Goal: Task Accomplishment & Management: Complete application form

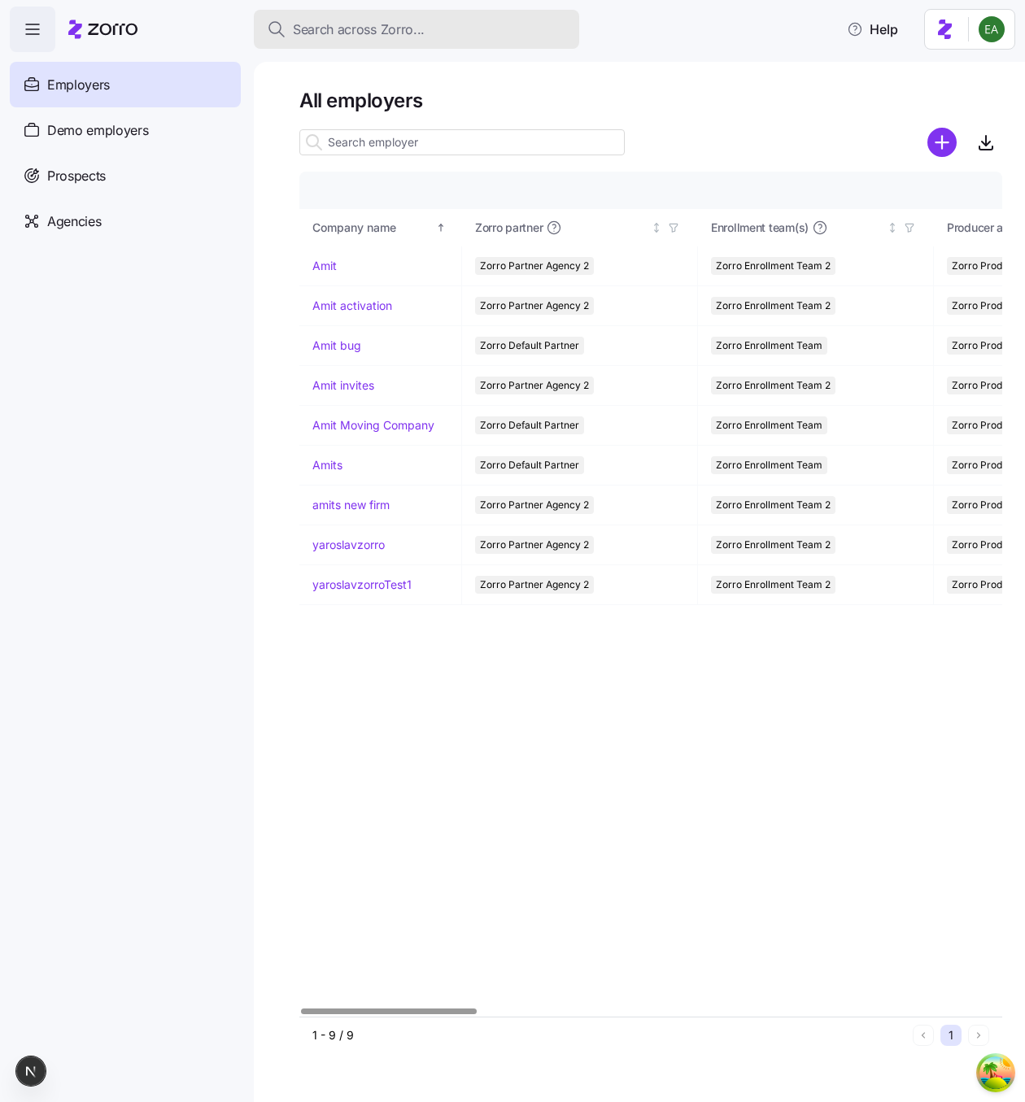
click at [417, 40] on button "Search across Zorro..." at bounding box center [416, 29] width 325 height 39
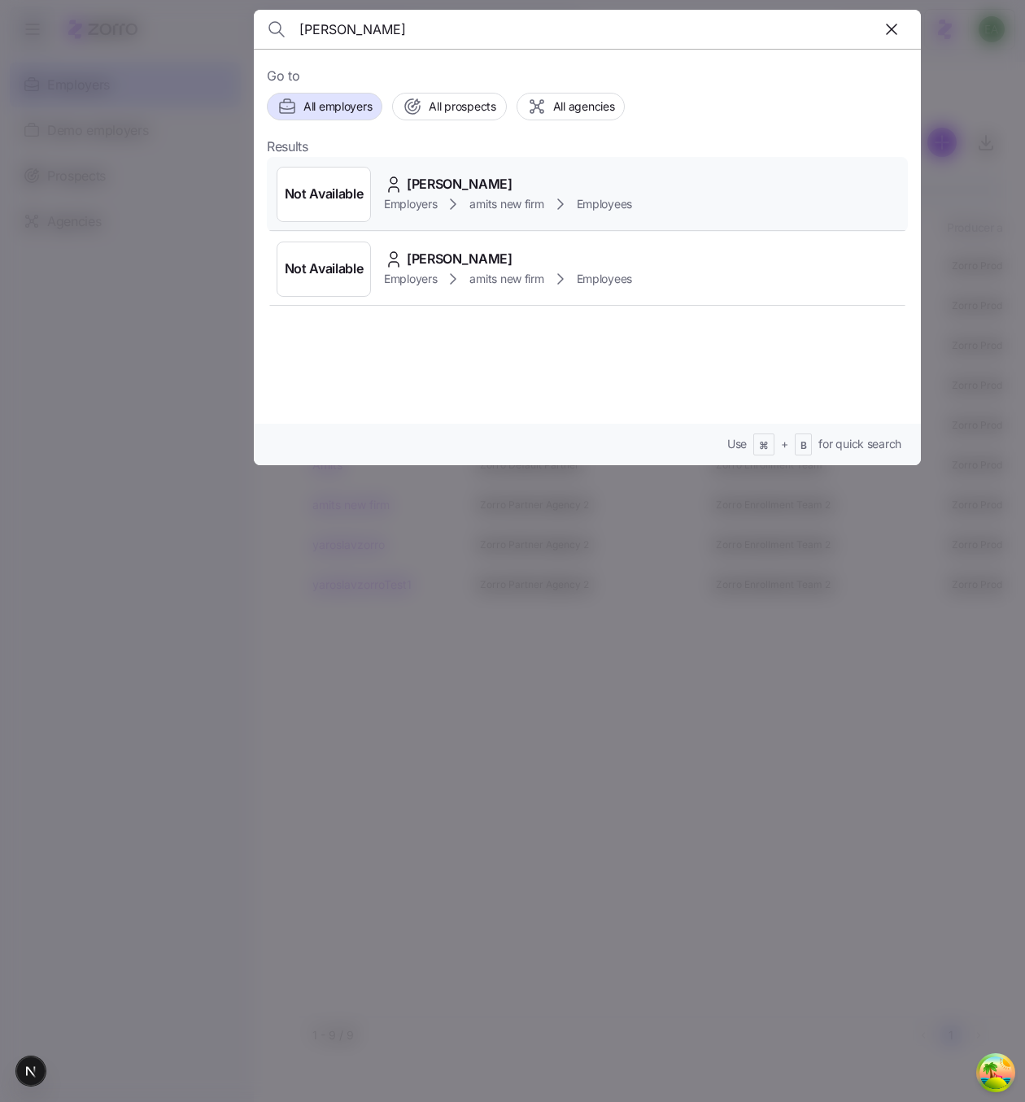
type input "erik ashepa"
click at [442, 185] on span "[PERSON_NAME]" at bounding box center [460, 184] width 106 height 20
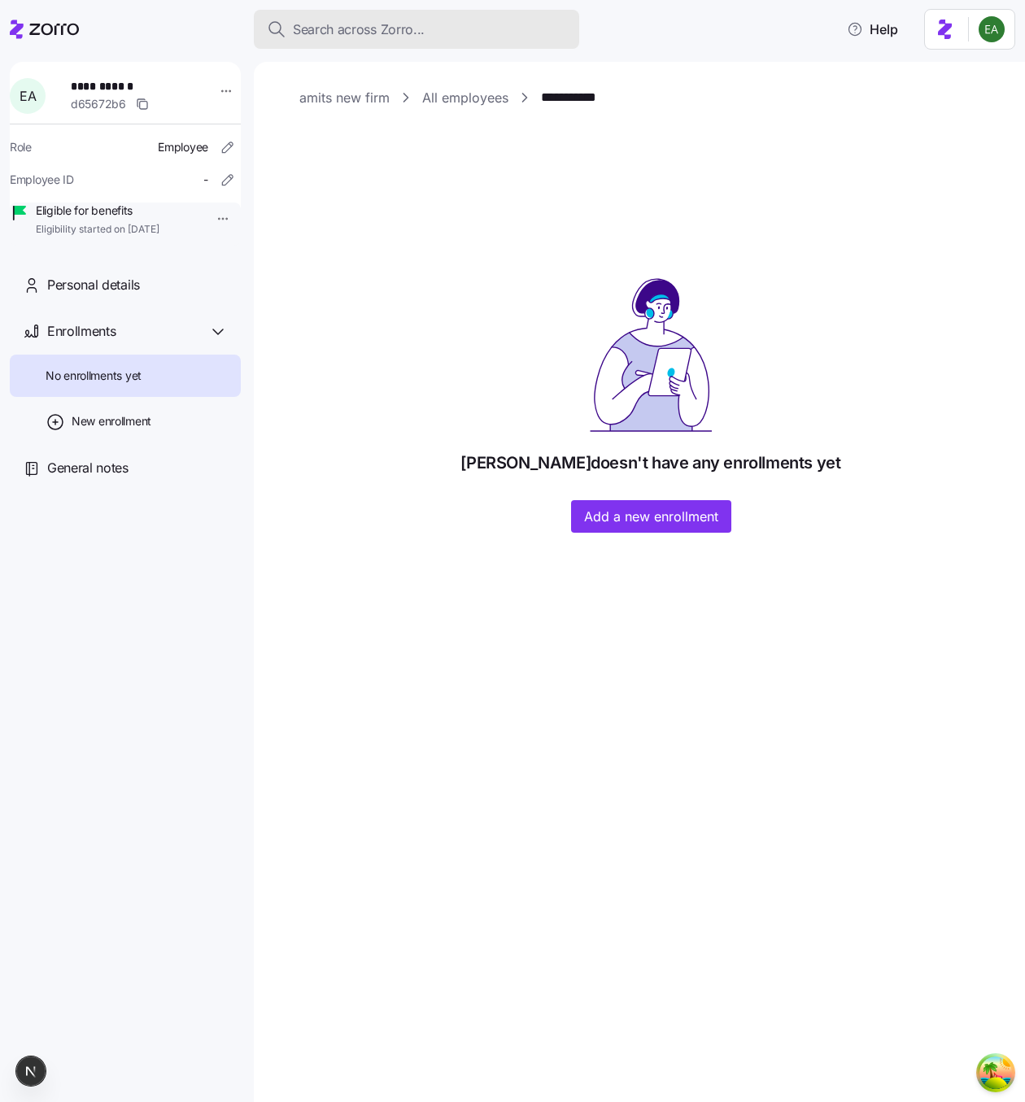
click at [348, 24] on span "Search across Zorro..." at bounding box center [359, 30] width 132 height 20
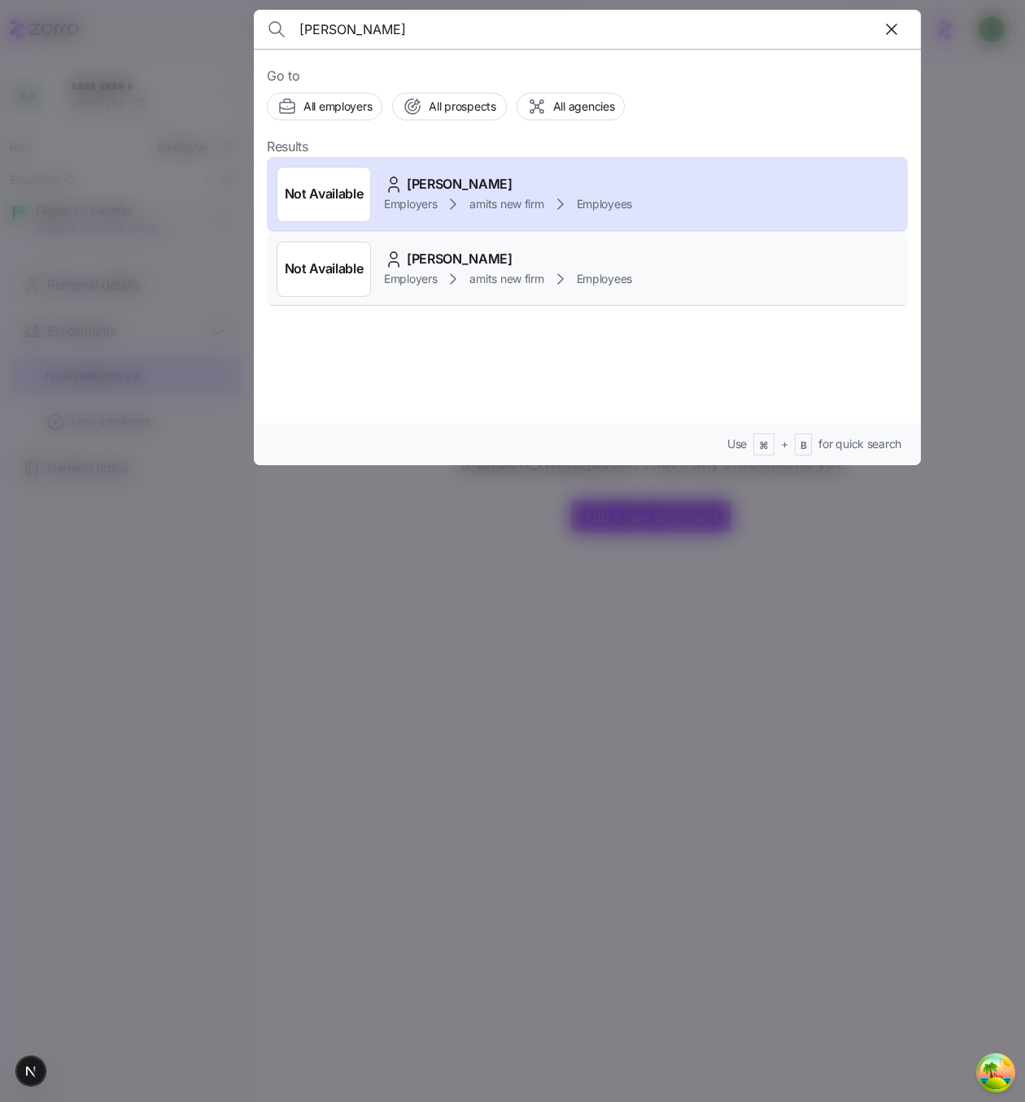
type input "erik ashepa"
click at [477, 266] on span "[PERSON_NAME]" at bounding box center [460, 259] width 106 height 20
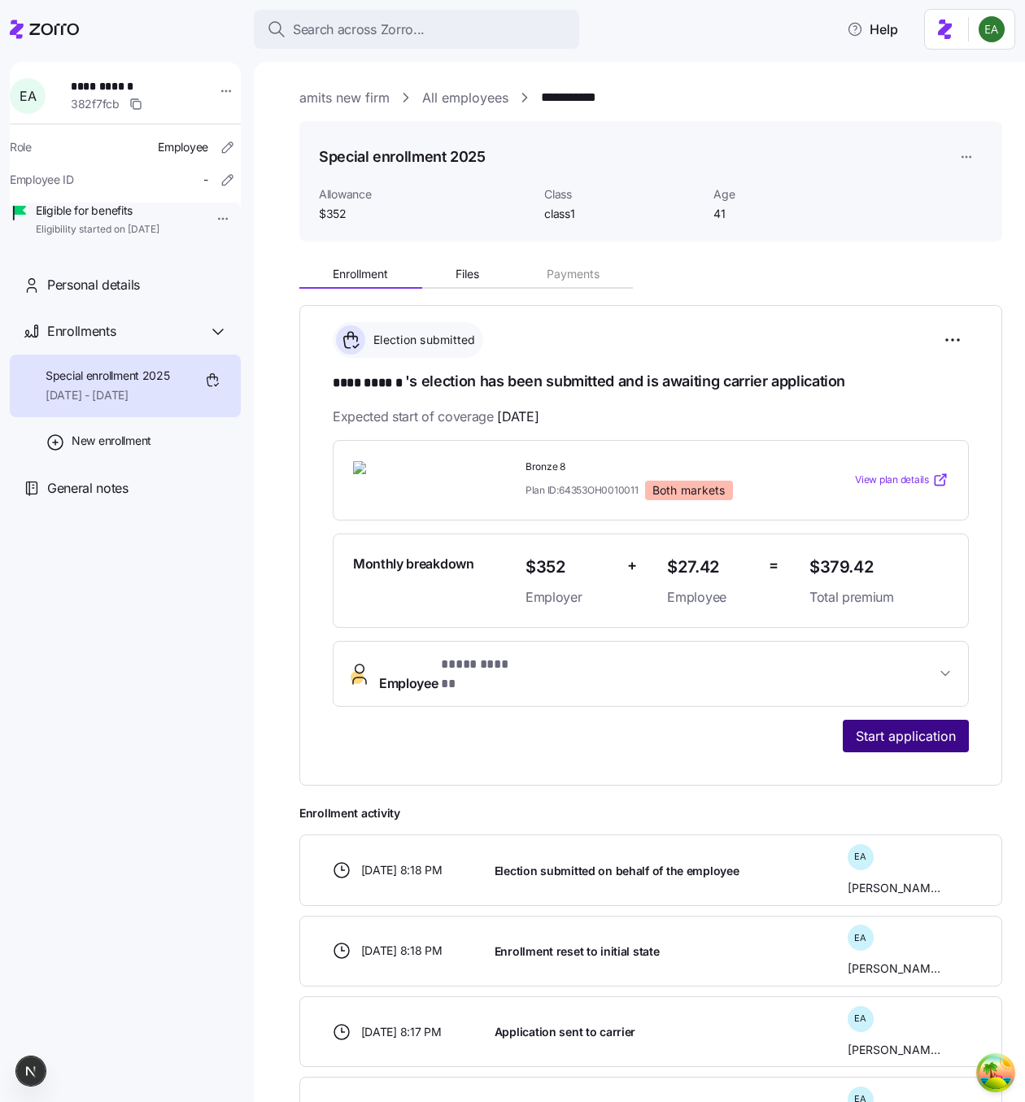
click at [918, 727] on span "Start application" at bounding box center [906, 737] width 100 height 20
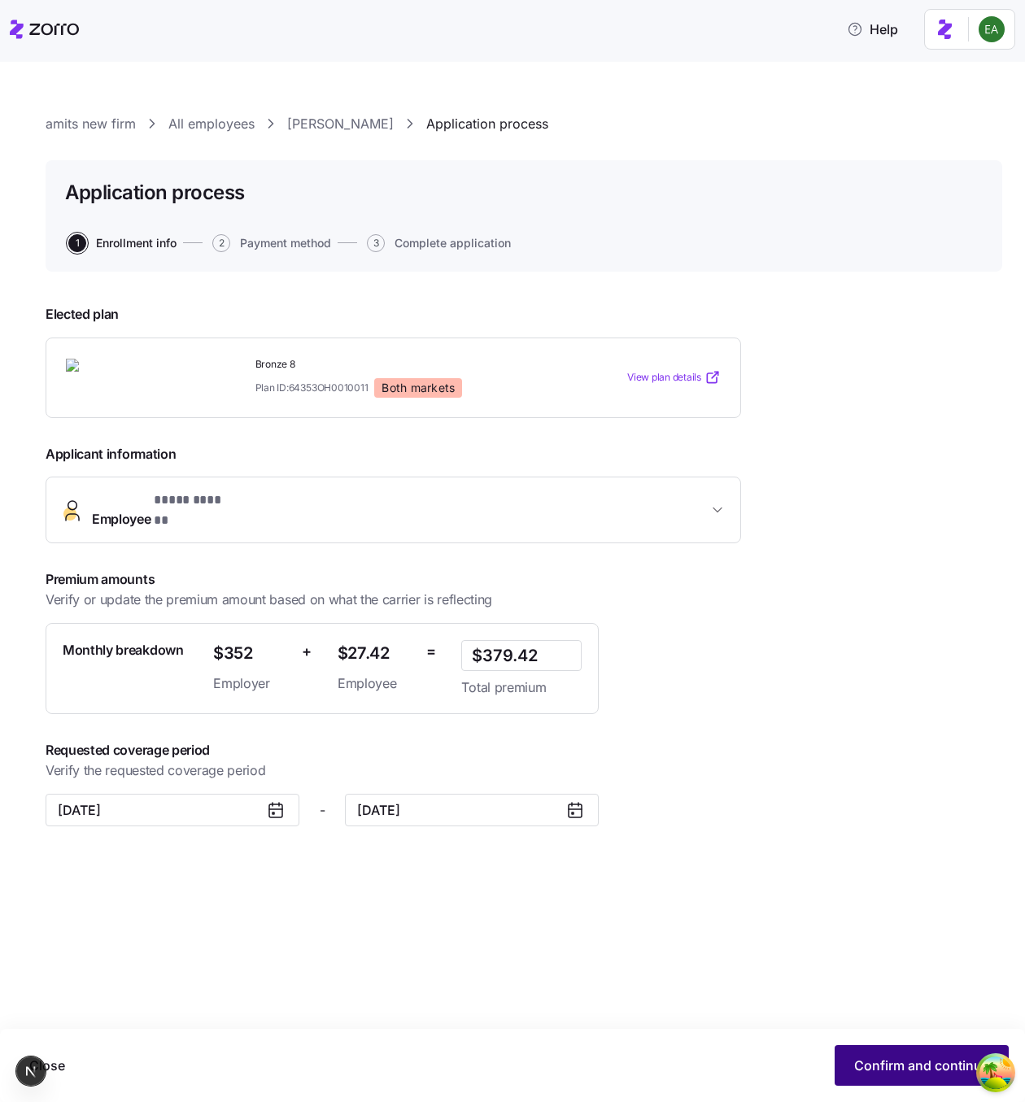
click at [895, 1071] on span "Confirm and continue" at bounding box center [921, 1066] width 135 height 20
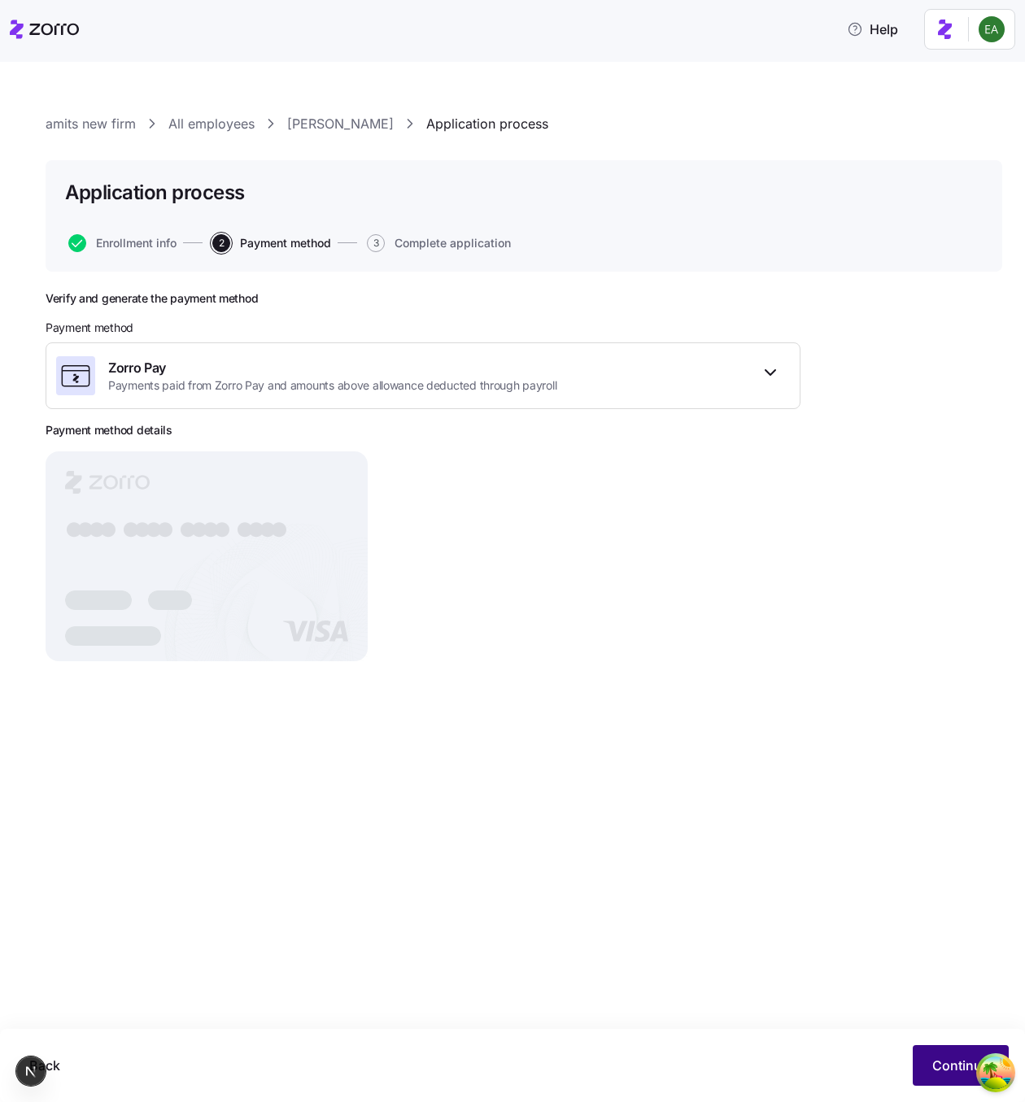
click at [957, 1063] on span "Continue" at bounding box center [960, 1066] width 57 height 20
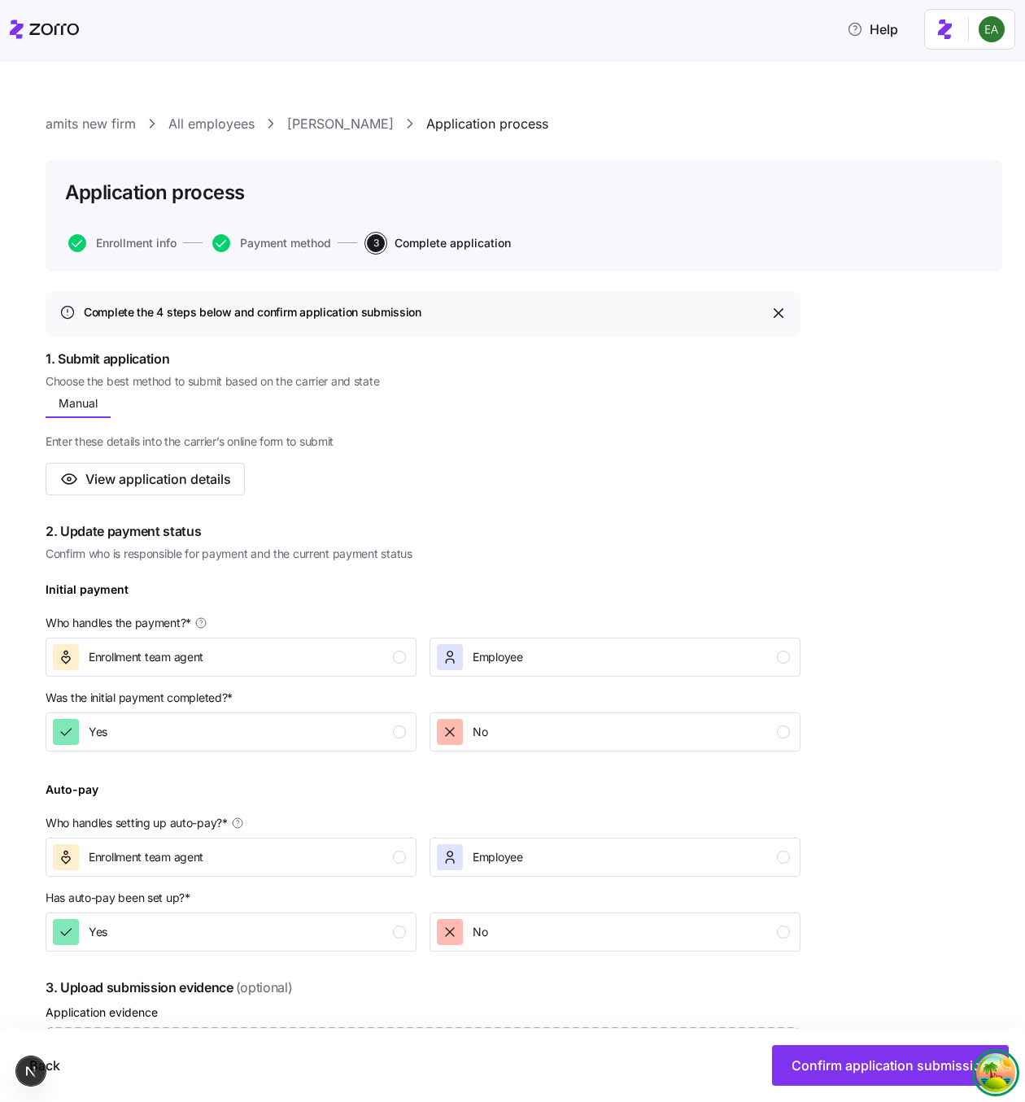
click at [986, 1069] on icon "Open Tanstack query devtools" at bounding box center [987, 1071] width 3 height 8
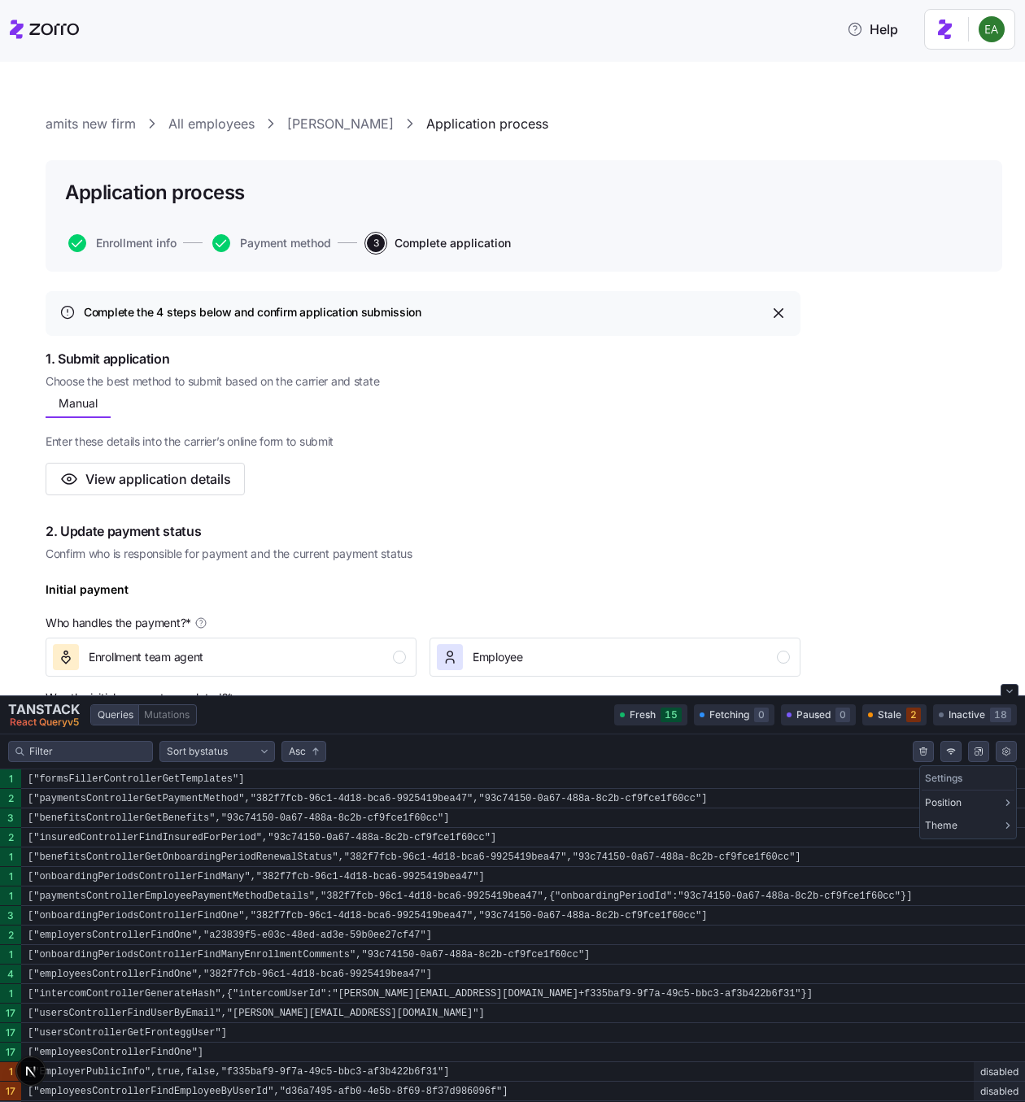
click at [1001, 753] on html "Help amits new firm All employees Erik Ashepa Application process Application p…" at bounding box center [512, 546] width 1025 height 1093
click at [890, 805] on button "Top" at bounding box center [866, 803] width 93 height 22
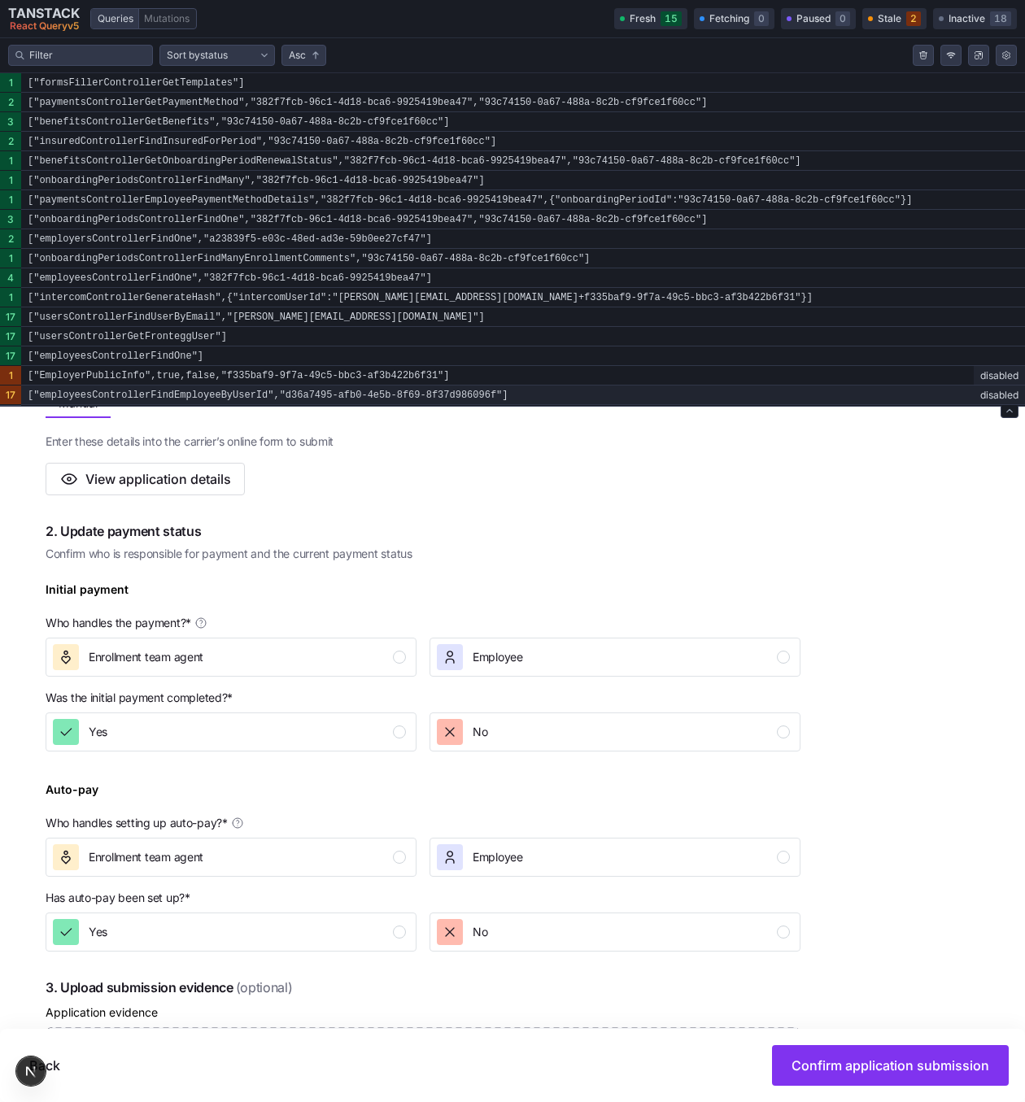
click at [666, 402] on code "["employeesControllerFindEmployeeByUserId","d36a7495-afb0-4e5b-8f69-8f37d986096…" at bounding box center [497, 396] width 953 height 20
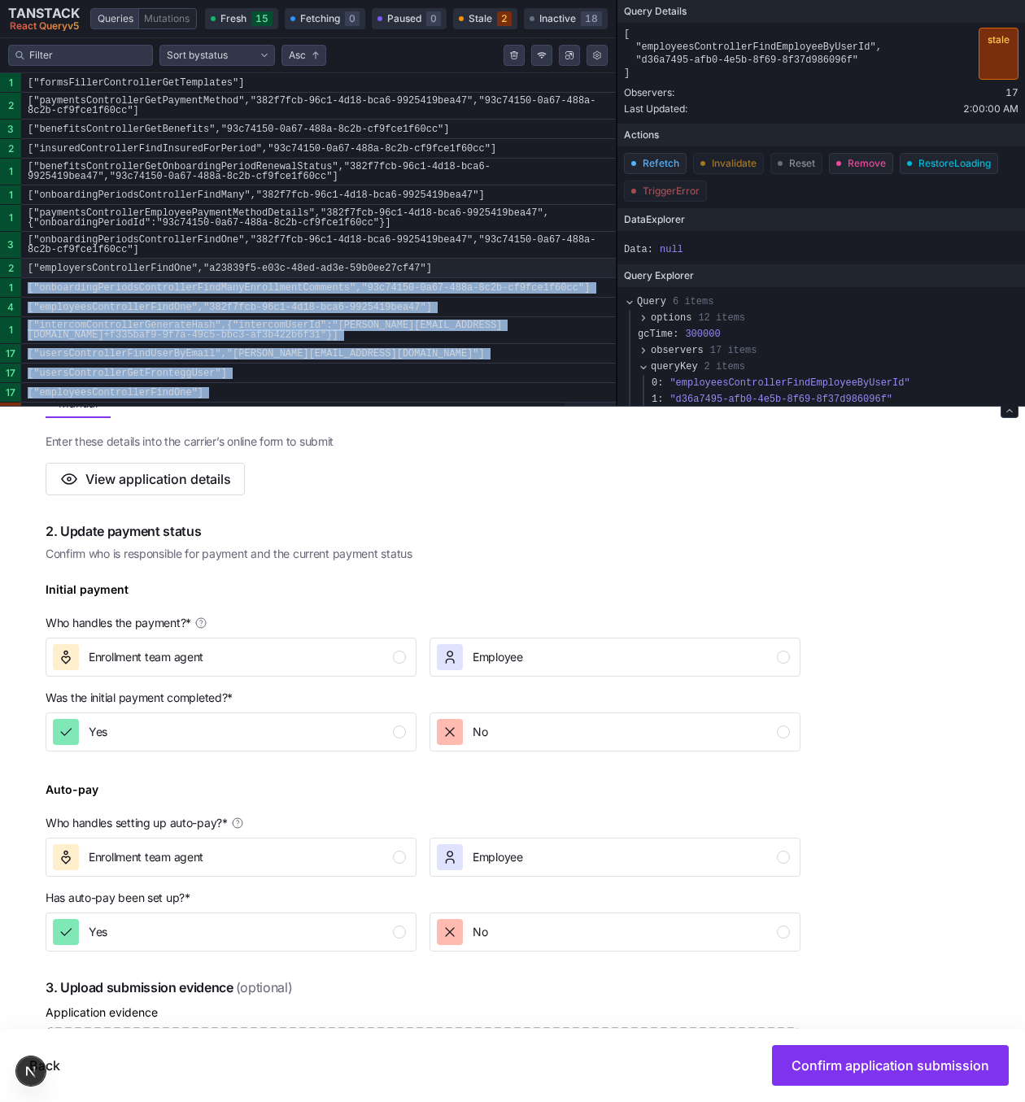
drag, startPoint x: 571, startPoint y: 406, endPoint x: 560, endPoint y: 272, distance: 134.7
click at [560, 272] on aside "TANSTACK React Query v 5 Queries Mutations Fresh 15 Fetching 0 Paused 0 Stale 2…" at bounding box center [512, 203] width 1025 height 407
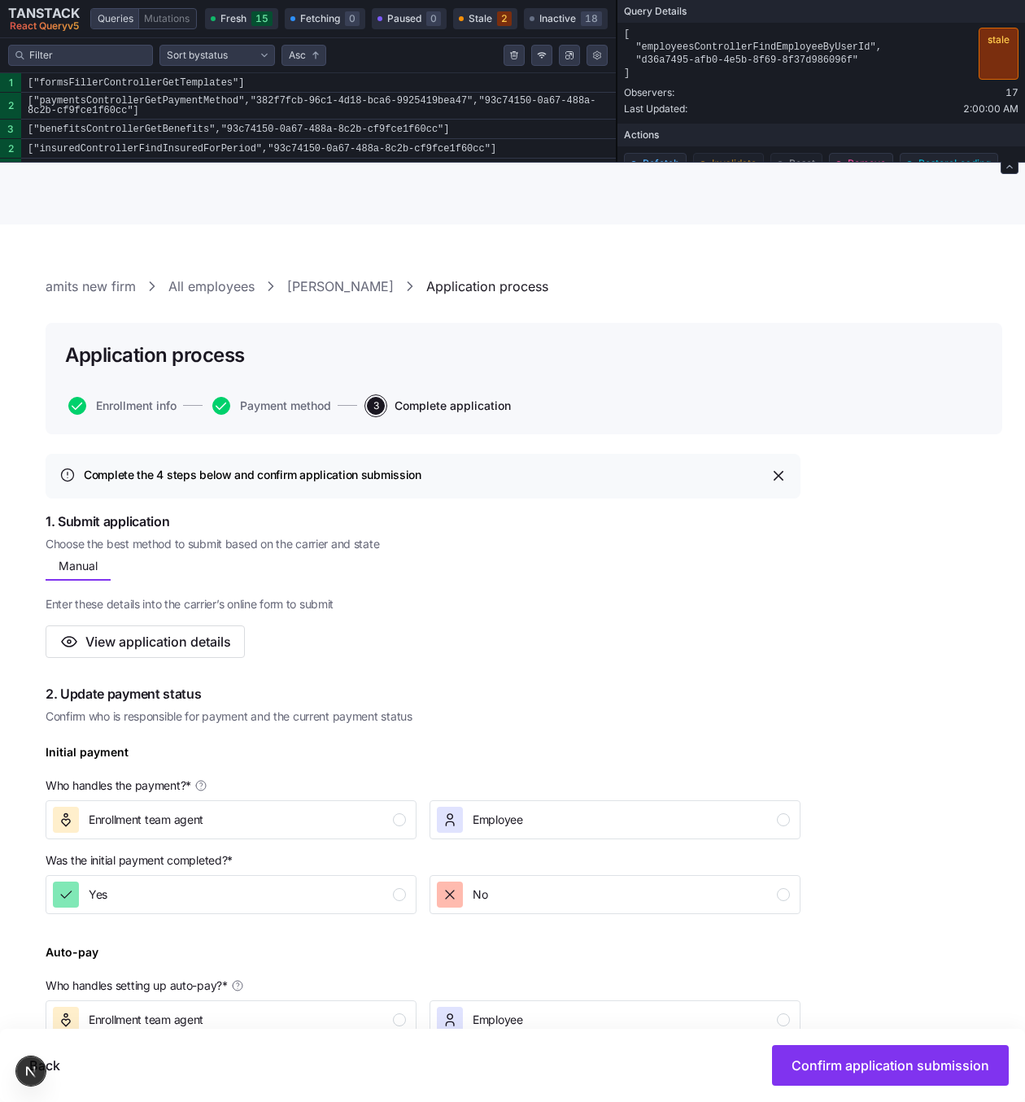
drag, startPoint x: 608, startPoint y: 403, endPoint x: 602, endPoint y: 159, distance: 244.1
click at [107, 46] on div "Tanstack query devtools" at bounding box center [80, 55] width 145 height 21
click at [107, 55] on input "Filter queries by query key" at bounding box center [87, 55] width 116 height 16
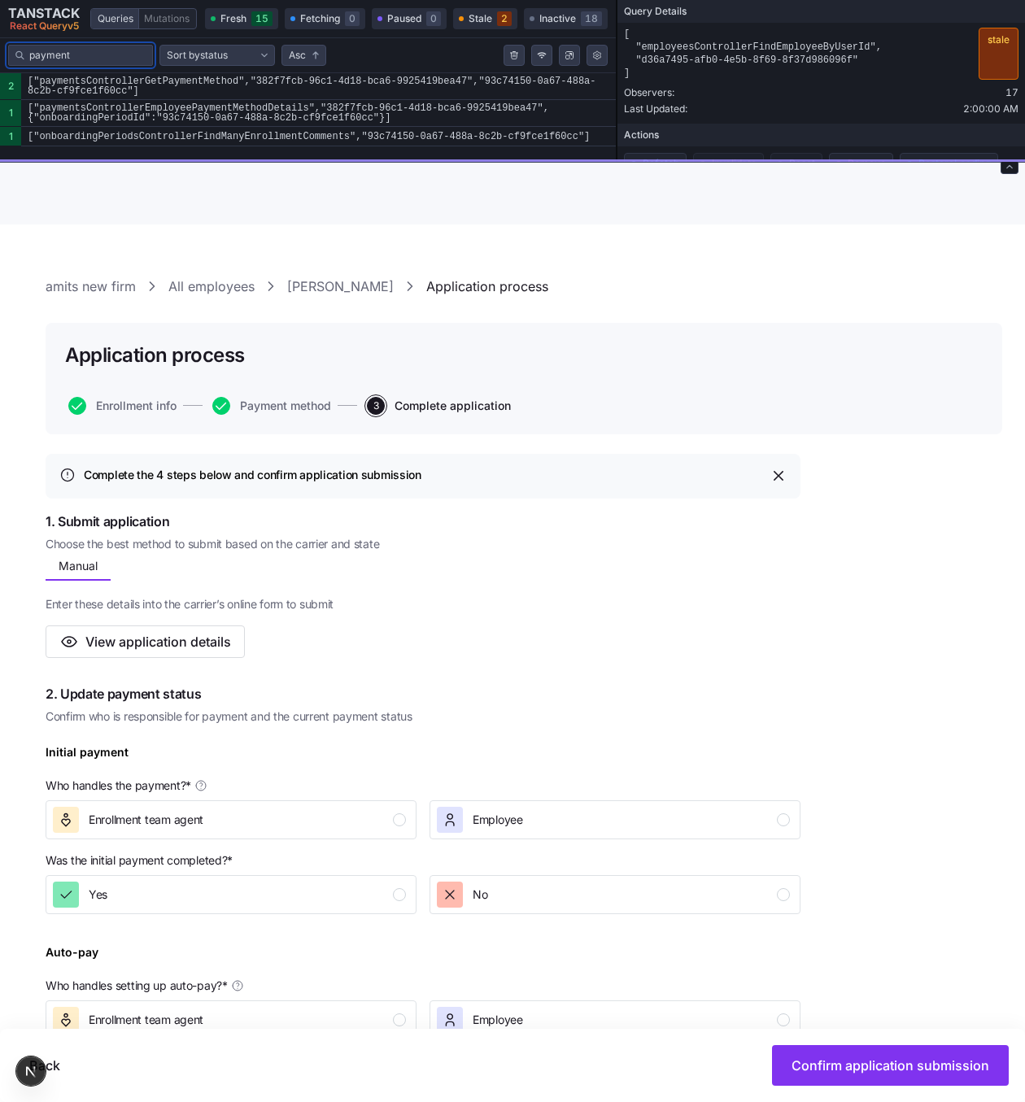
type input "payment"
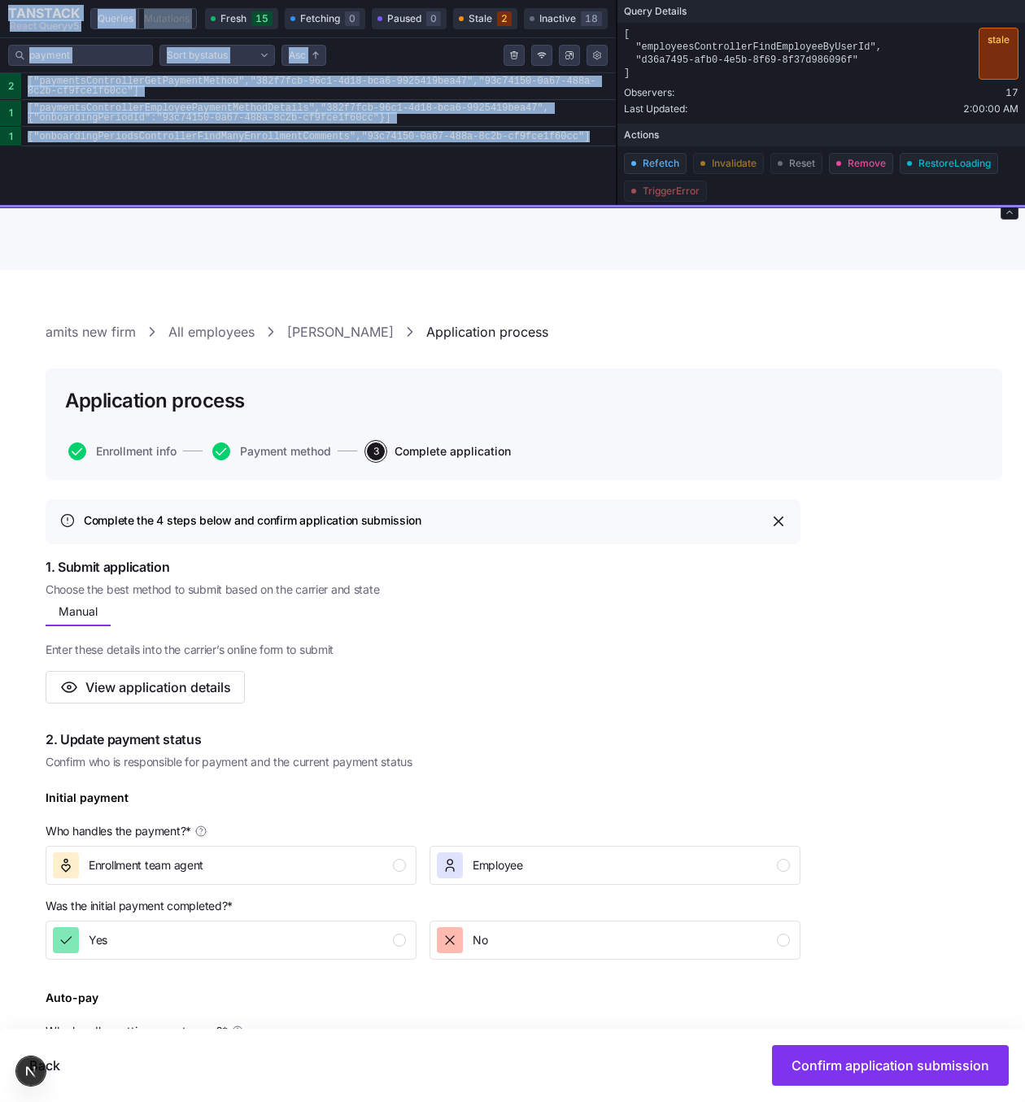
drag, startPoint x: 277, startPoint y: 160, endPoint x: 275, endPoint y: 207, distance: 46.4
click at [275, 207] on div "Tanstack query devtools" at bounding box center [512, 206] width 1025 height 2
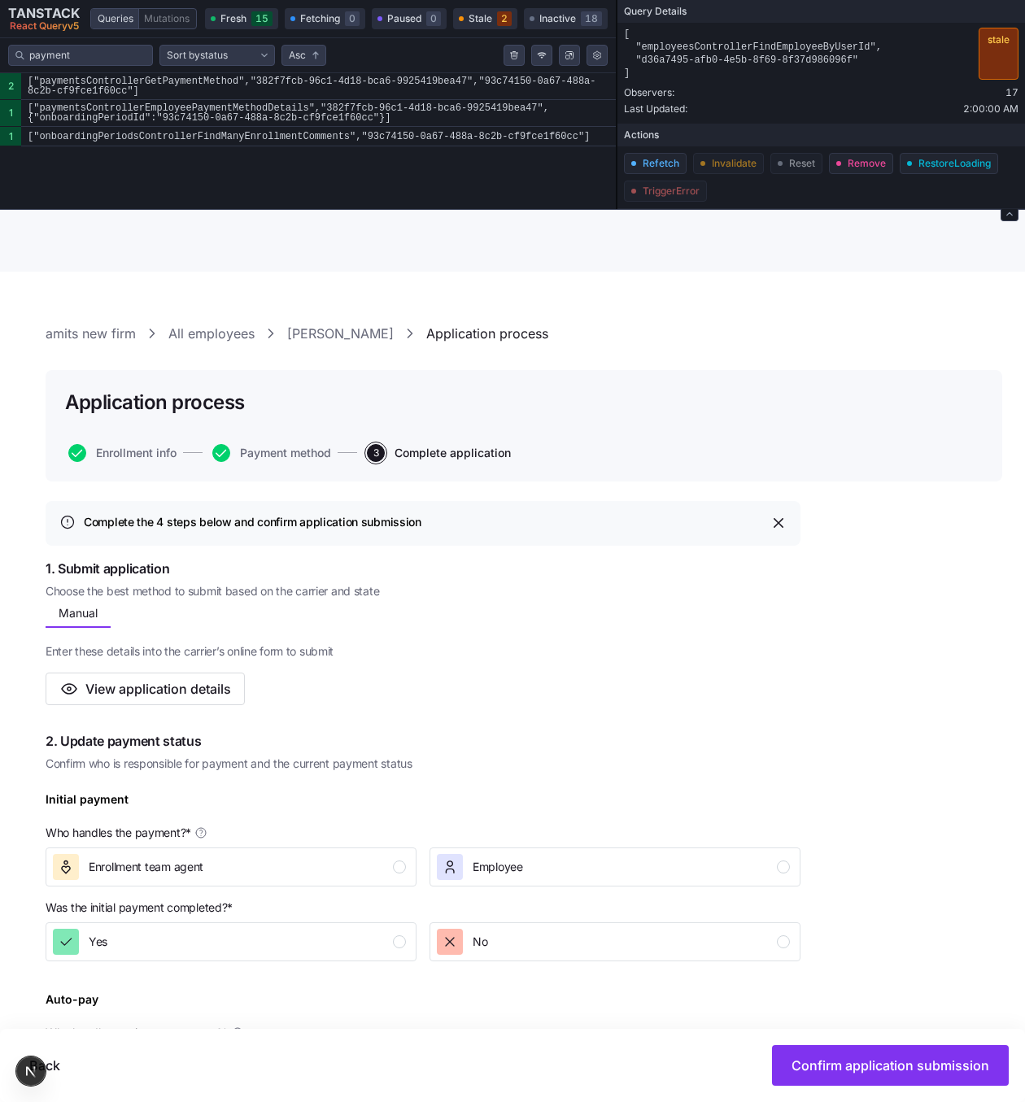
click at [431, 188] on div "2 ["paymentsControllerGetPaymentMethod","382f7fcb-96c1-4d18-bca6-9925419bea47",…" at bounding box center [308, 141] width 616 height 136
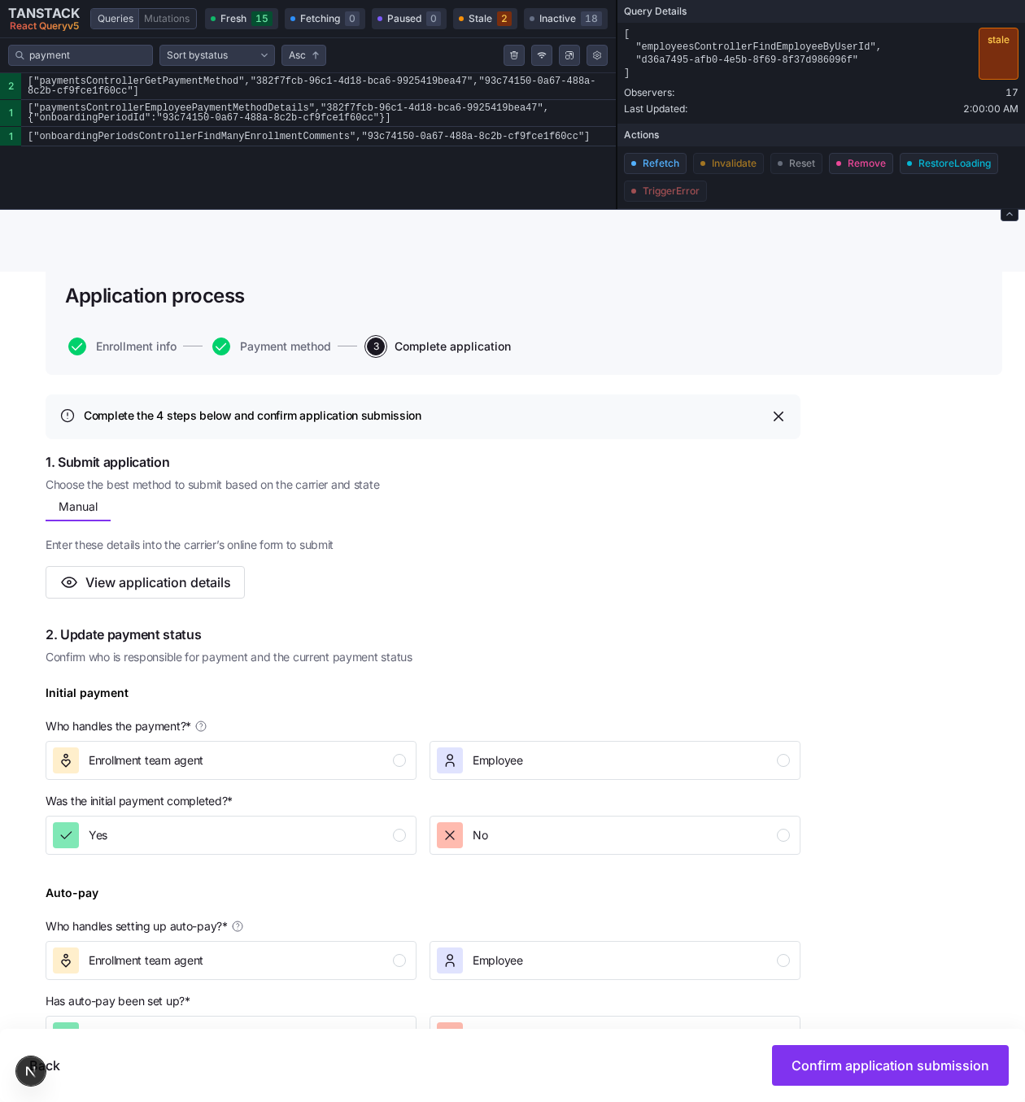
scroll to position [142, 0]
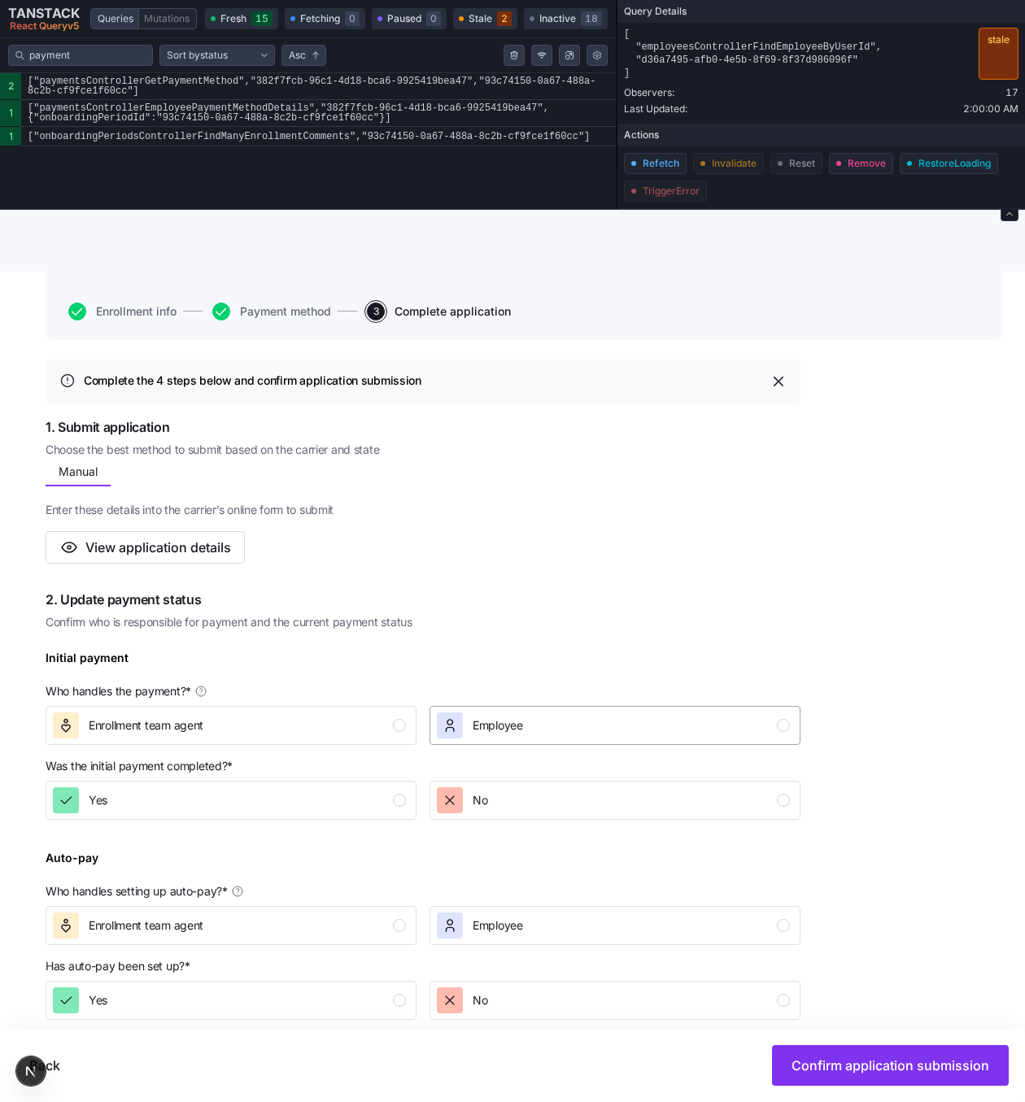
click at [562, 732] on div "Employee" at bounding box center [613, 726] width 353 height 26
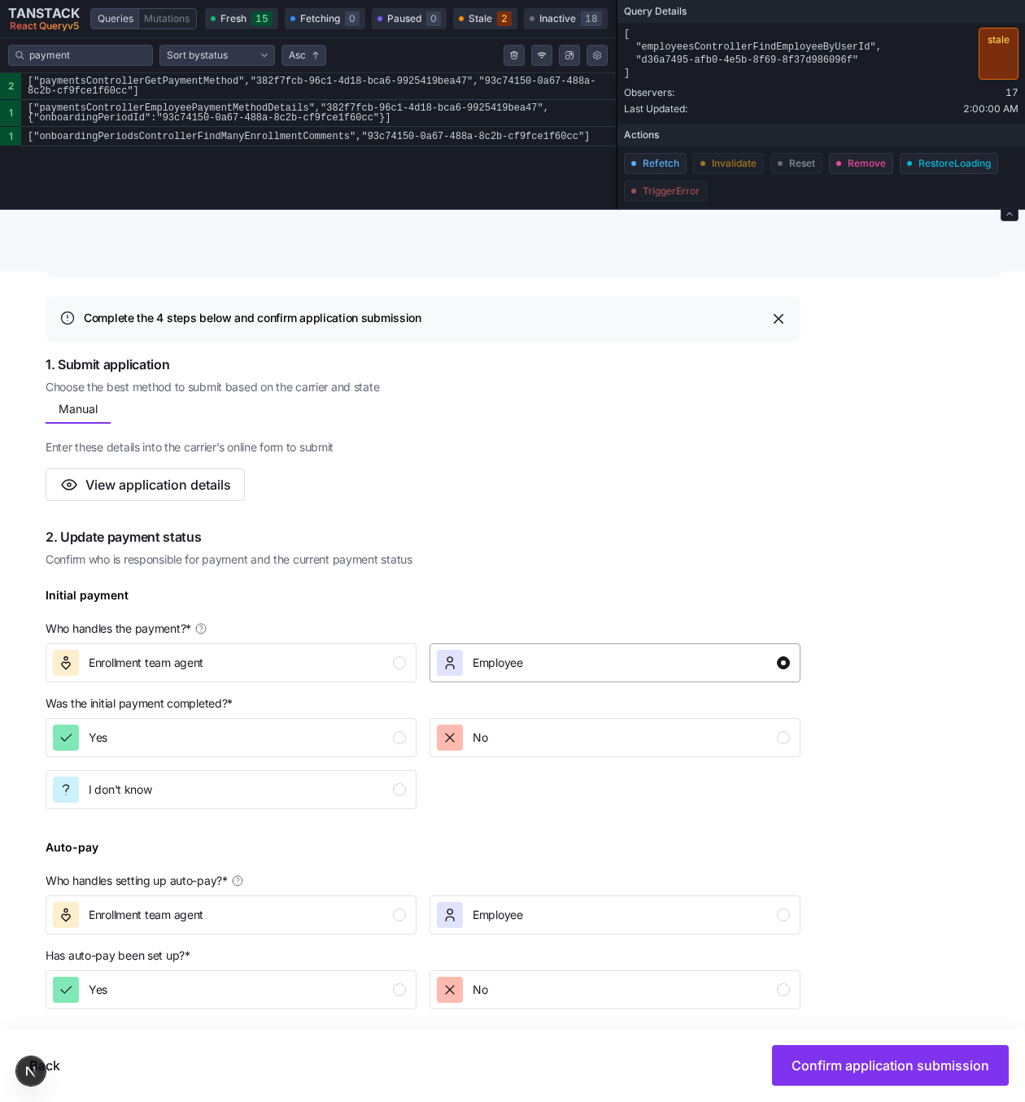
scroll to position [254, 0]
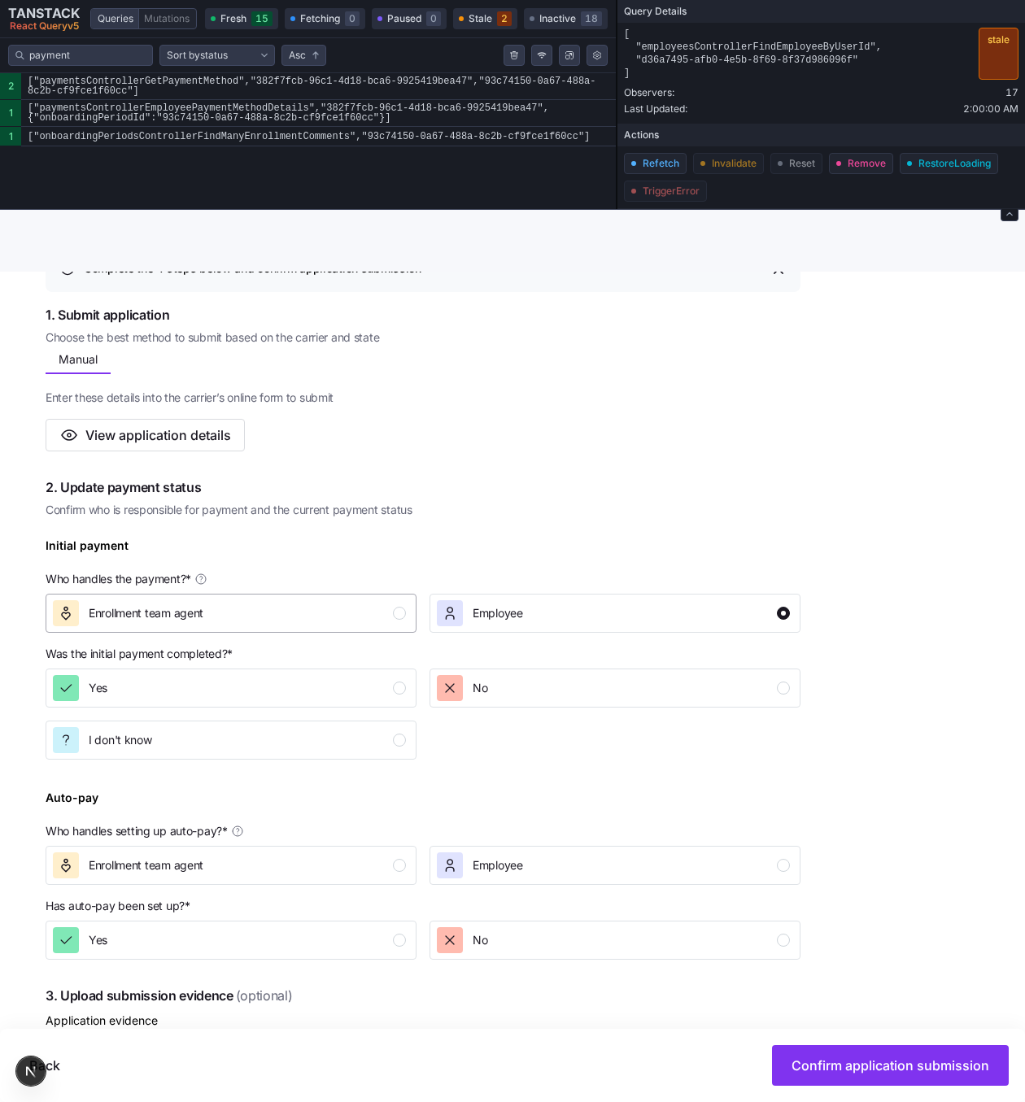
click at [350, 614] on div "Enrollment team agent" at bounding box center [229, 613] width 353 height 26
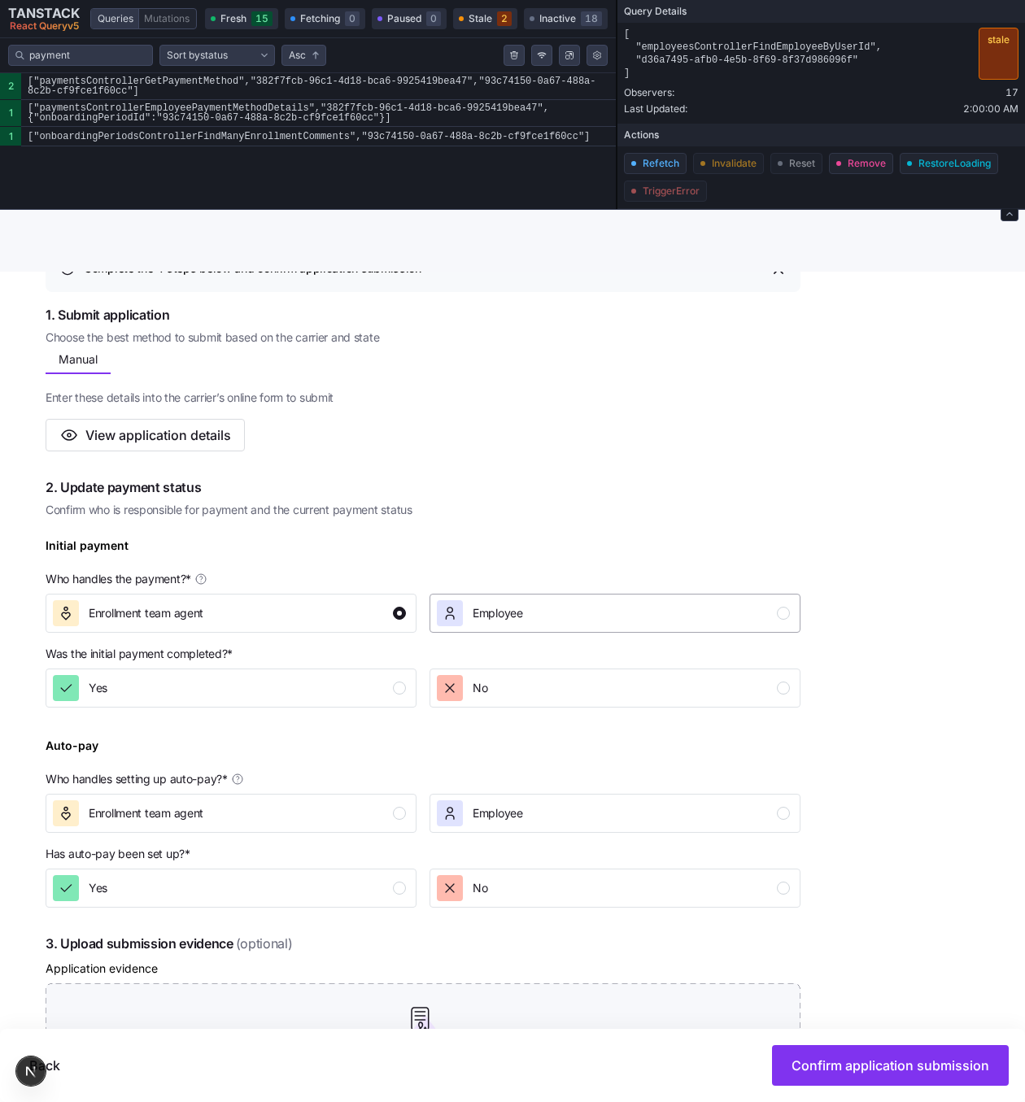
click at [492, 606] on span "Employee" at bounding box center [498, 613] width 50 height 16
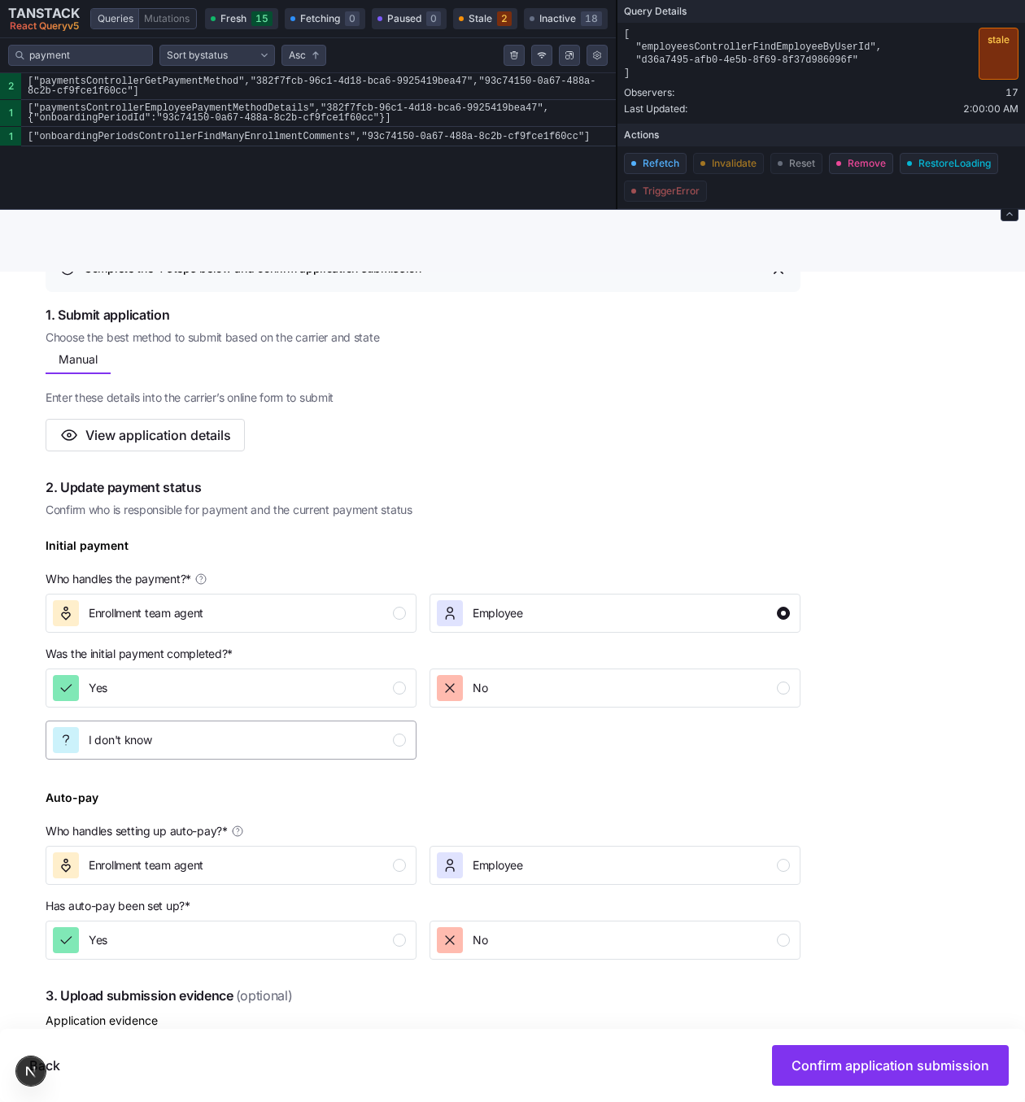
click at [295, 749] on div "I don't know" at bounding box center [229, 740] width 353 height 26
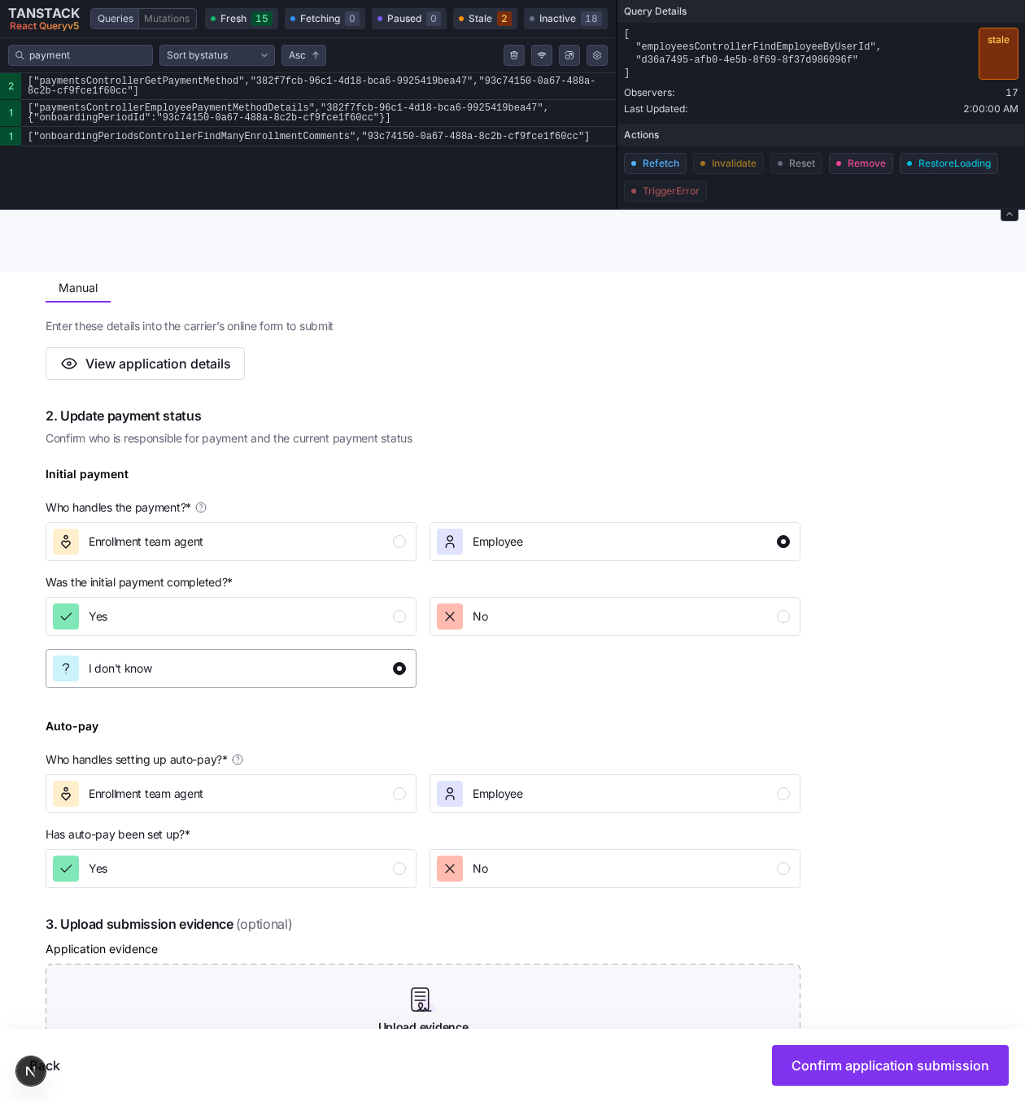
scroll to position [350, 0]
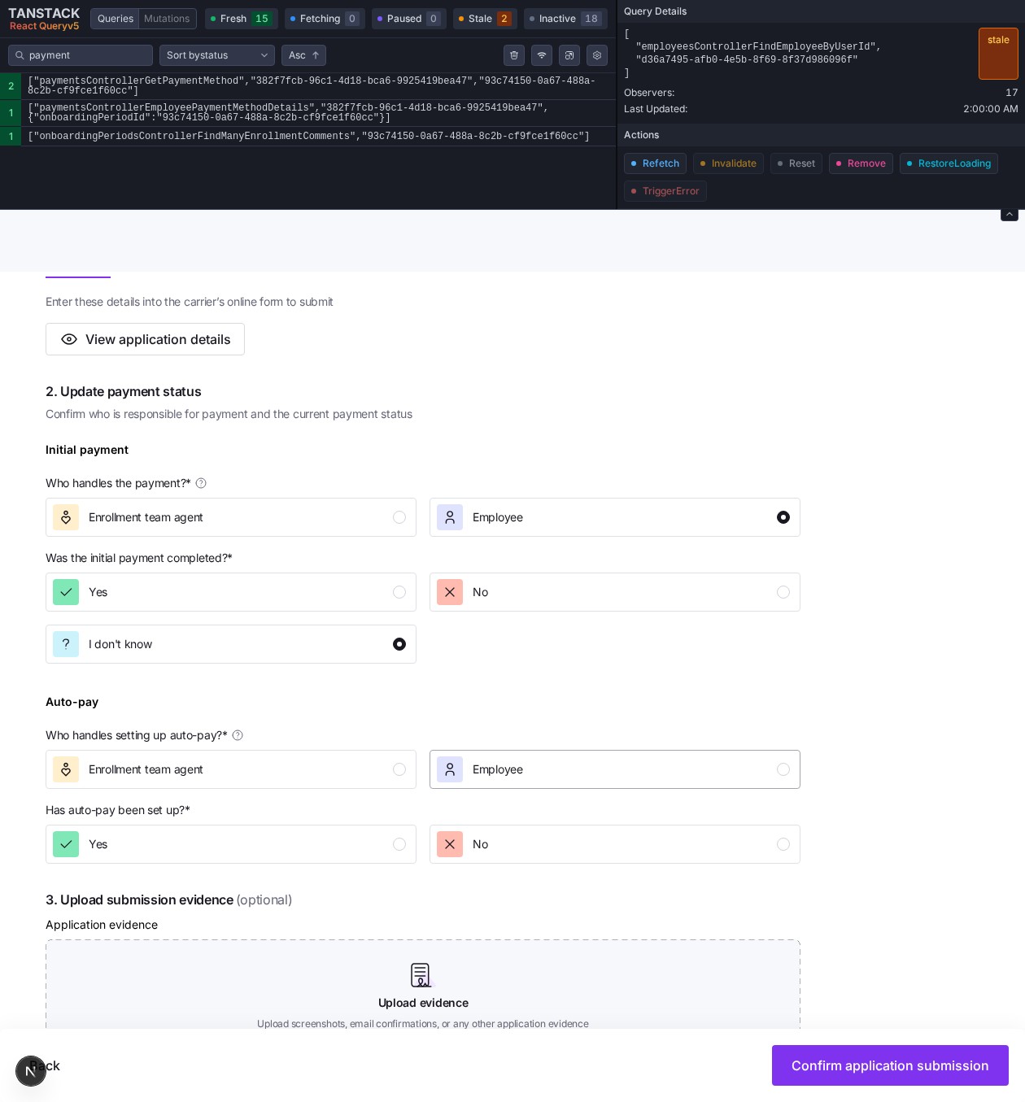
click at [538, 765] on div "Employee" at bounding box center [613, 770] width 353 height 26
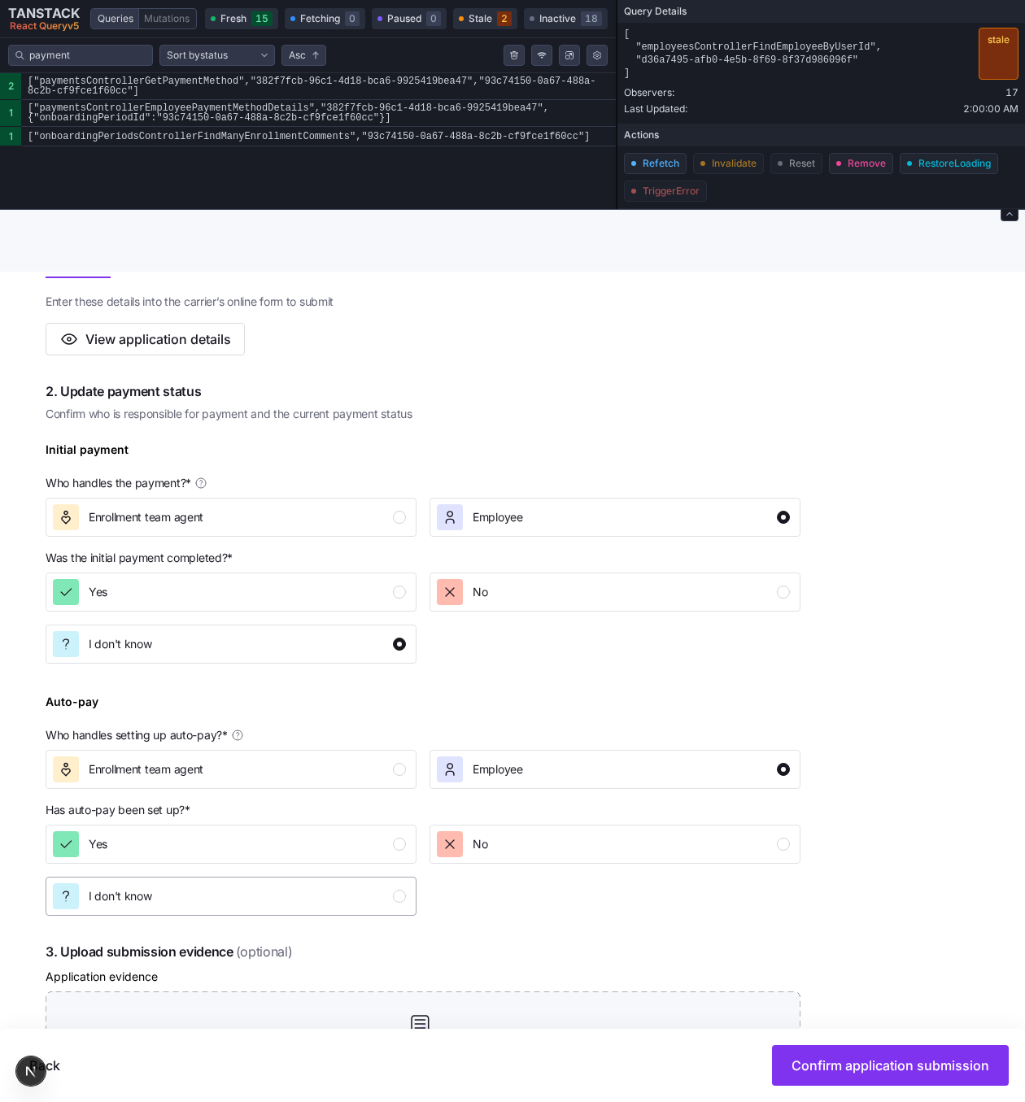
click at [299, 900] on div "I don't know" at bounding box center [229, 897] width 353 height 26
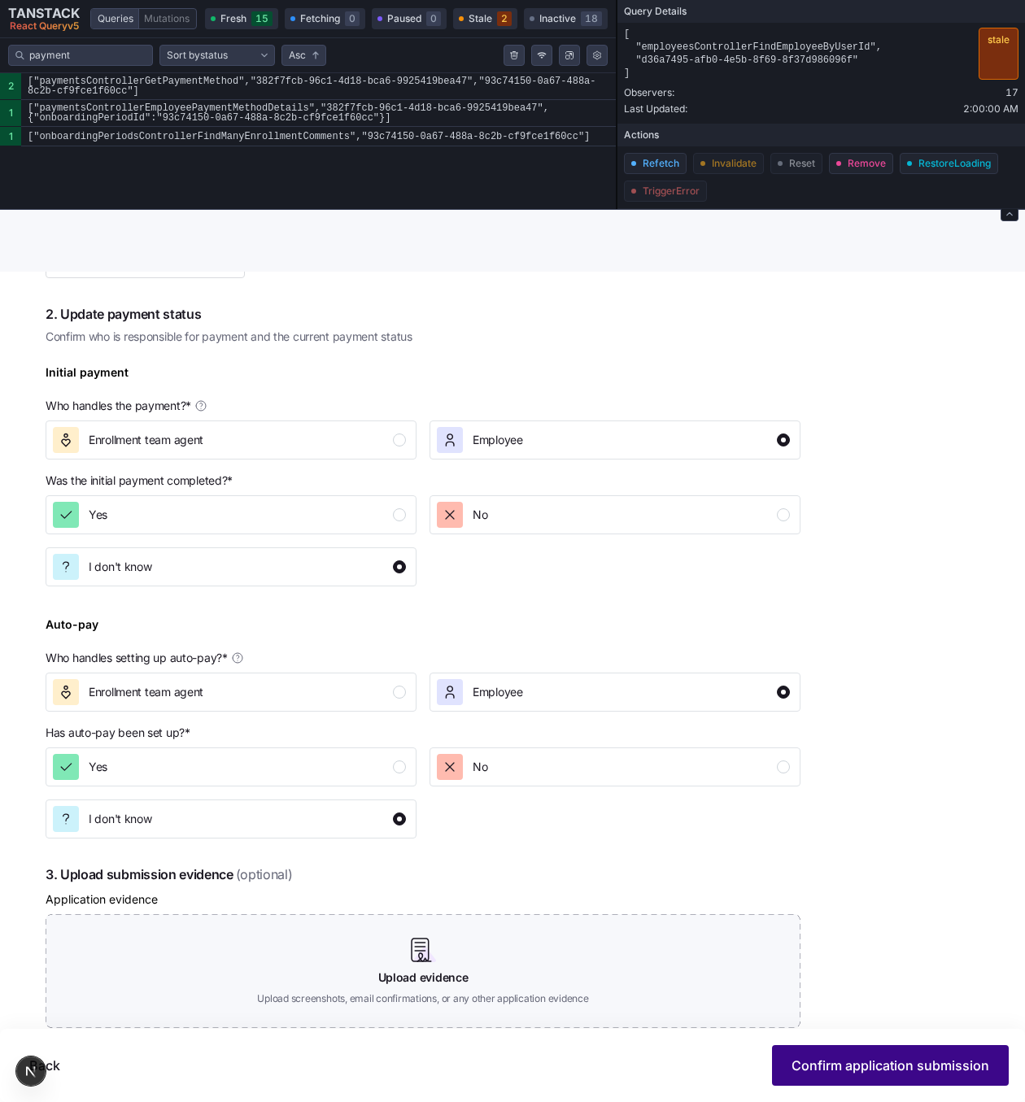
click at [883, 1065] on span "Confirm application submission" at bounding box center [891, 1066] width 198 height 20
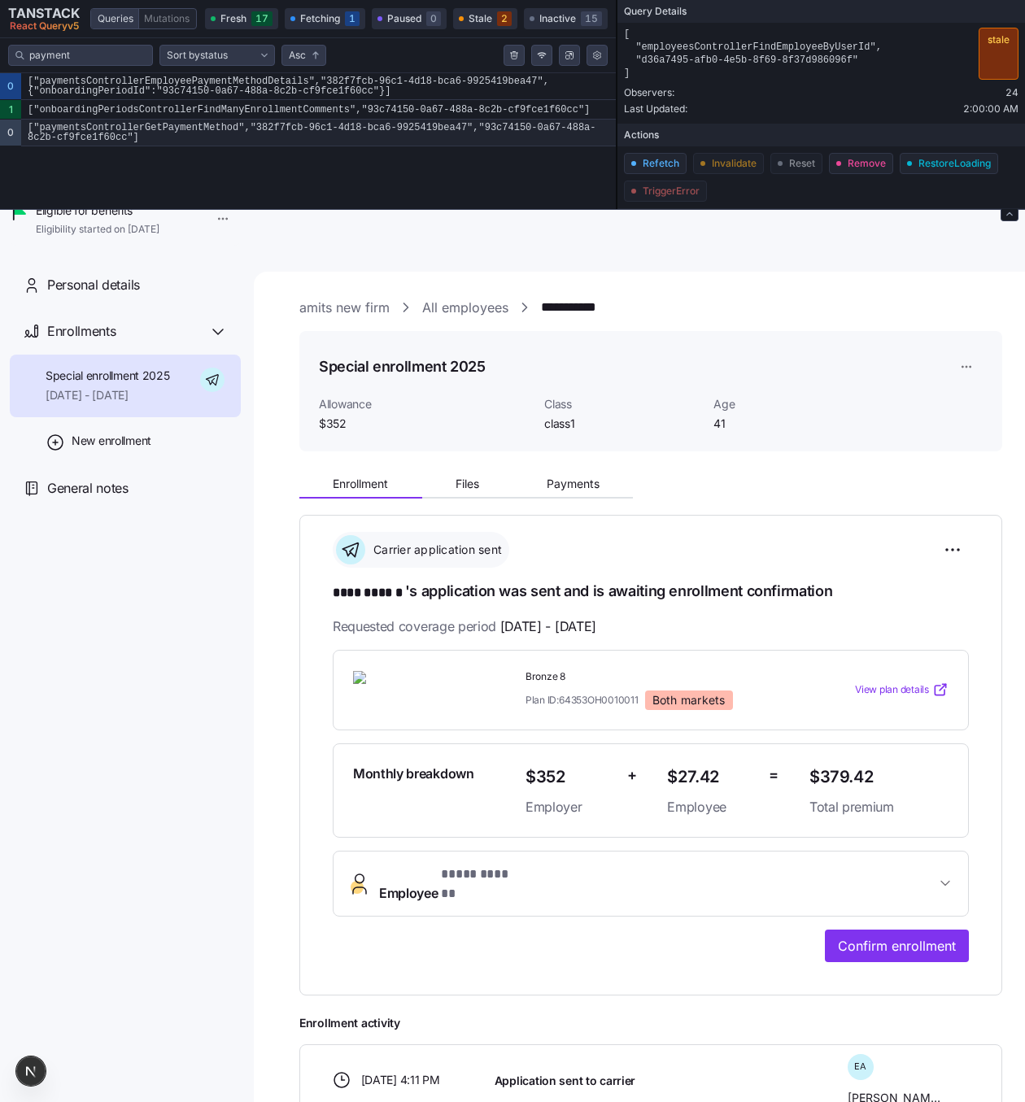
click at [216, 129] on code "["paymentsControllerGetPaymentMethod","382f7fcb-96c1-4d18-bca6-9925419bea47","9…" at bounding box center [318, 133] width 595 height 27
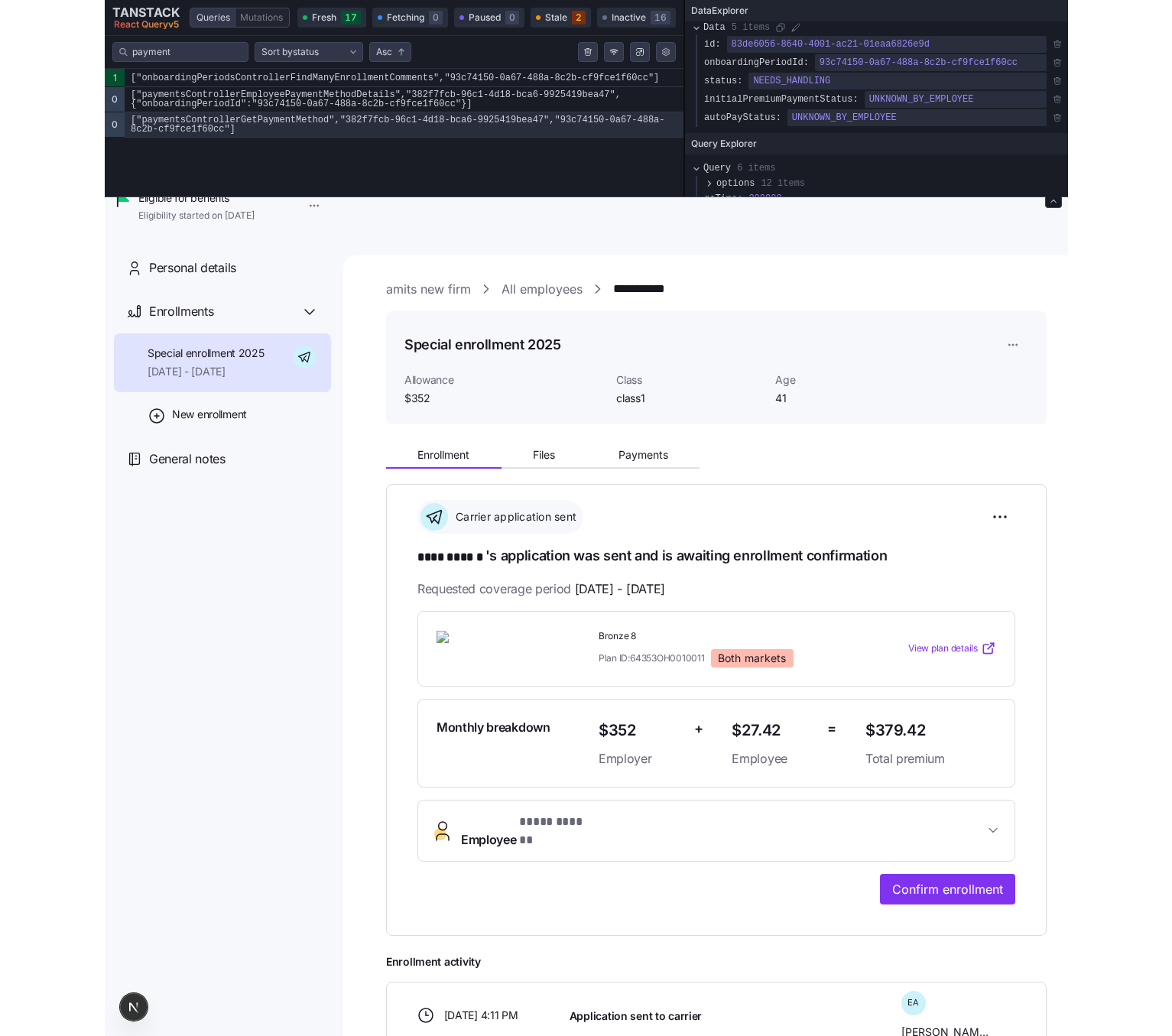
scroll to position [224, 0]
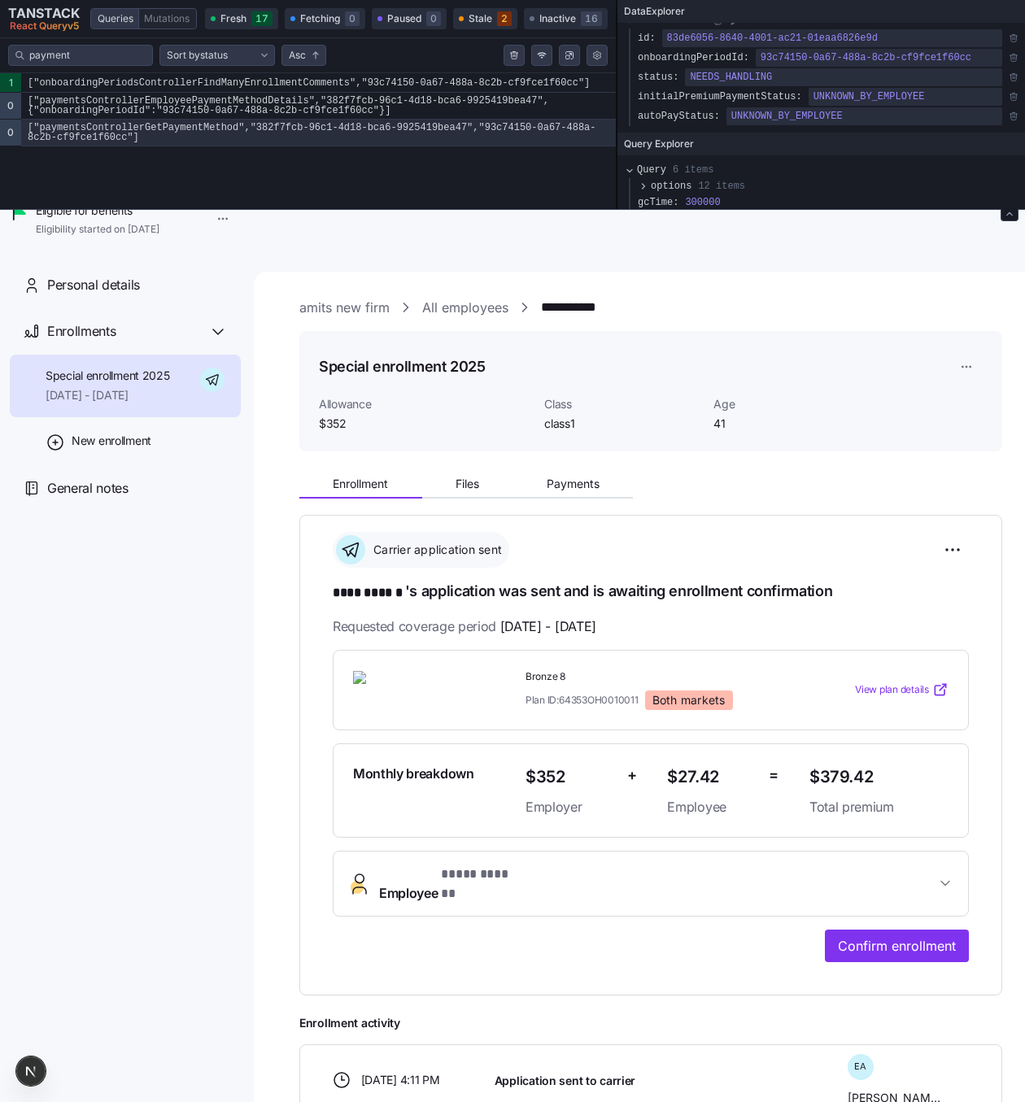
click at [965, 492] on div "Enrollment Files Payments" at bounding box center [650, 482] width 703 height 34
click at [952, 555] on html "**********" at bounding box center [512, 651] width 1025 height 1303
click at [919, 663] on div "Reset election" at bounding box center [878, 668] width 162 height 26
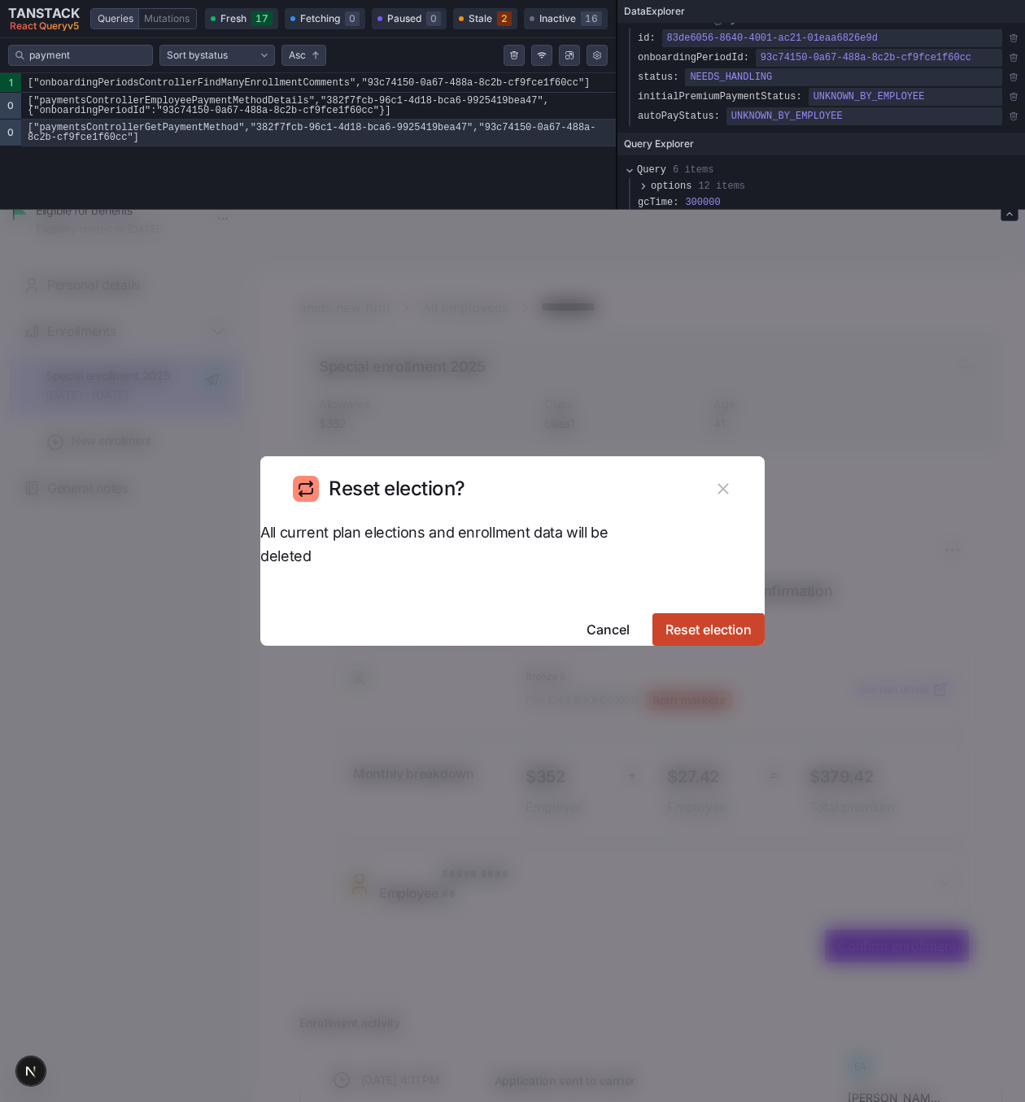
click at [652, 613] on button "Reset election" at bounding box center [708, 629] width 112 height 33
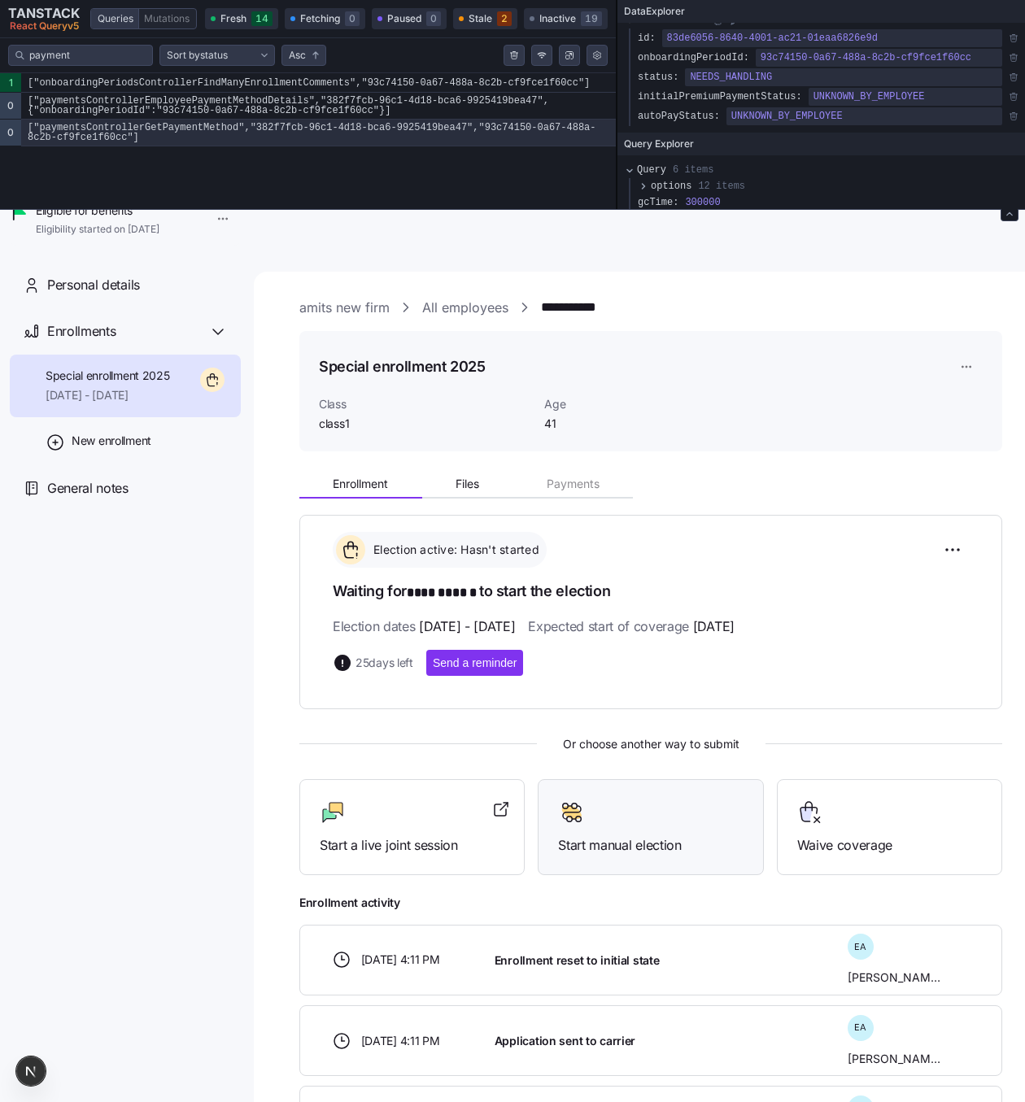
click at [683, 827] on div "Start manual election" at bounding box center [650, 828] width 185 height 56
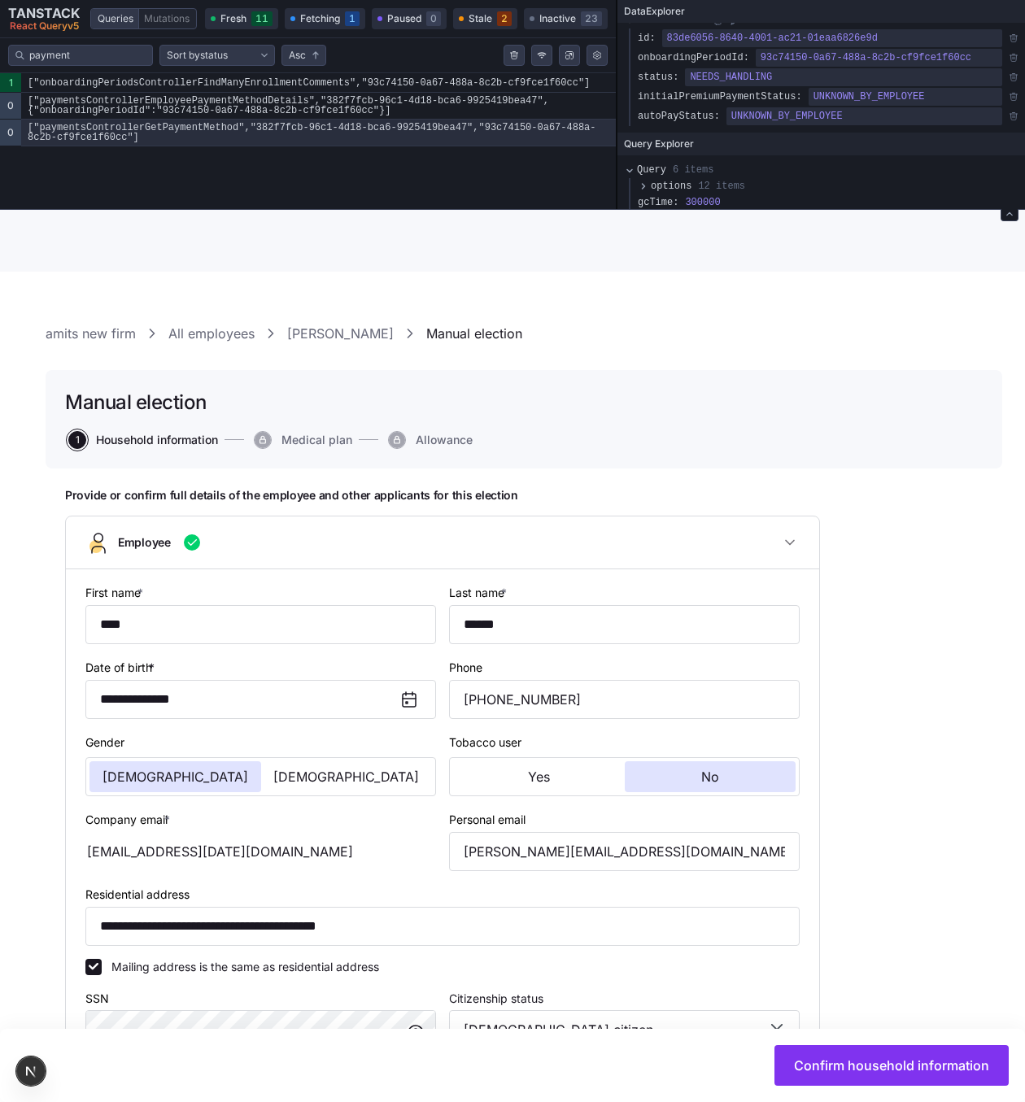
type input "class1"
click at [1017, 505] on div "**********" at bounding box center [512, 792] width 1025 height 1041
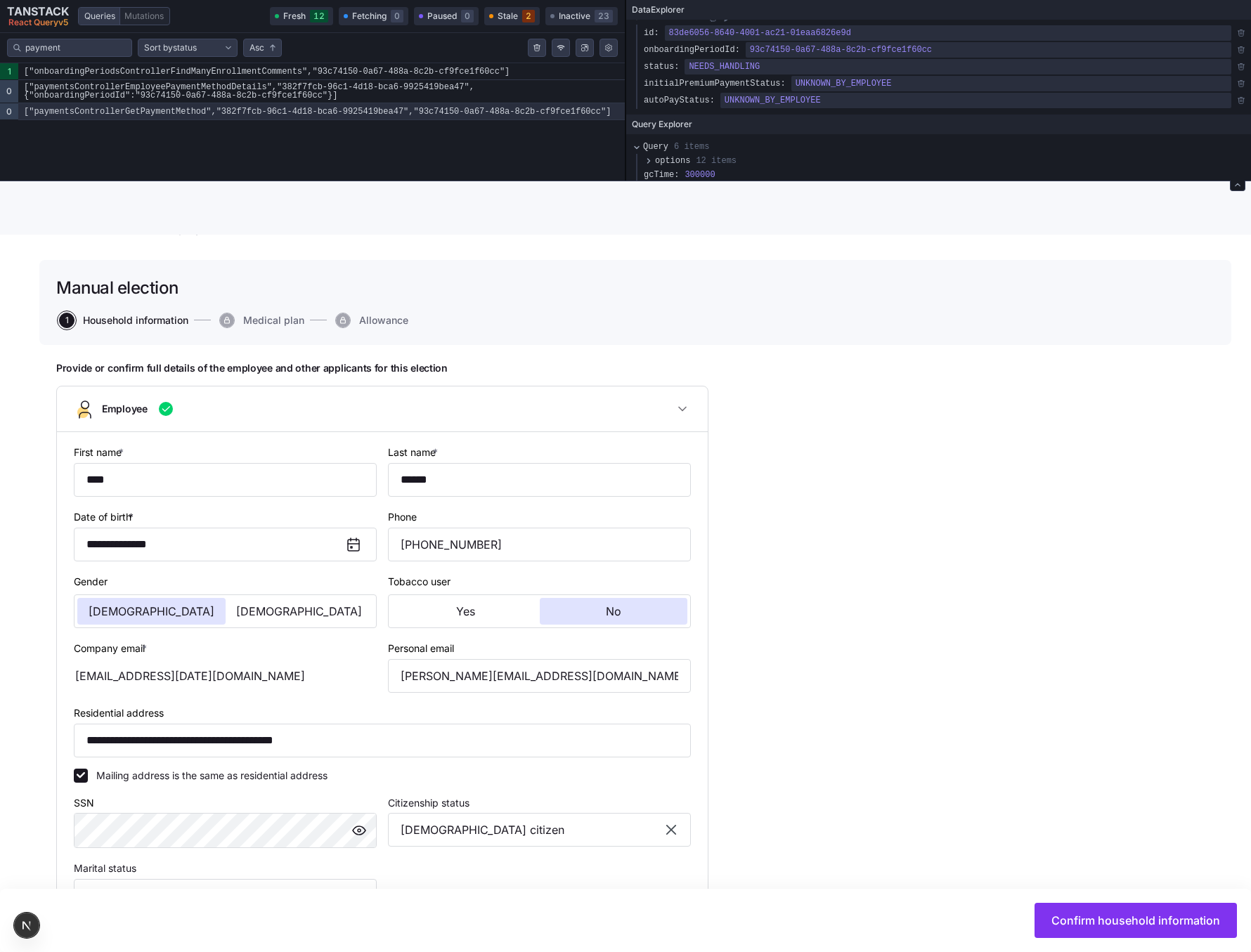
scroll to position [201, 0]
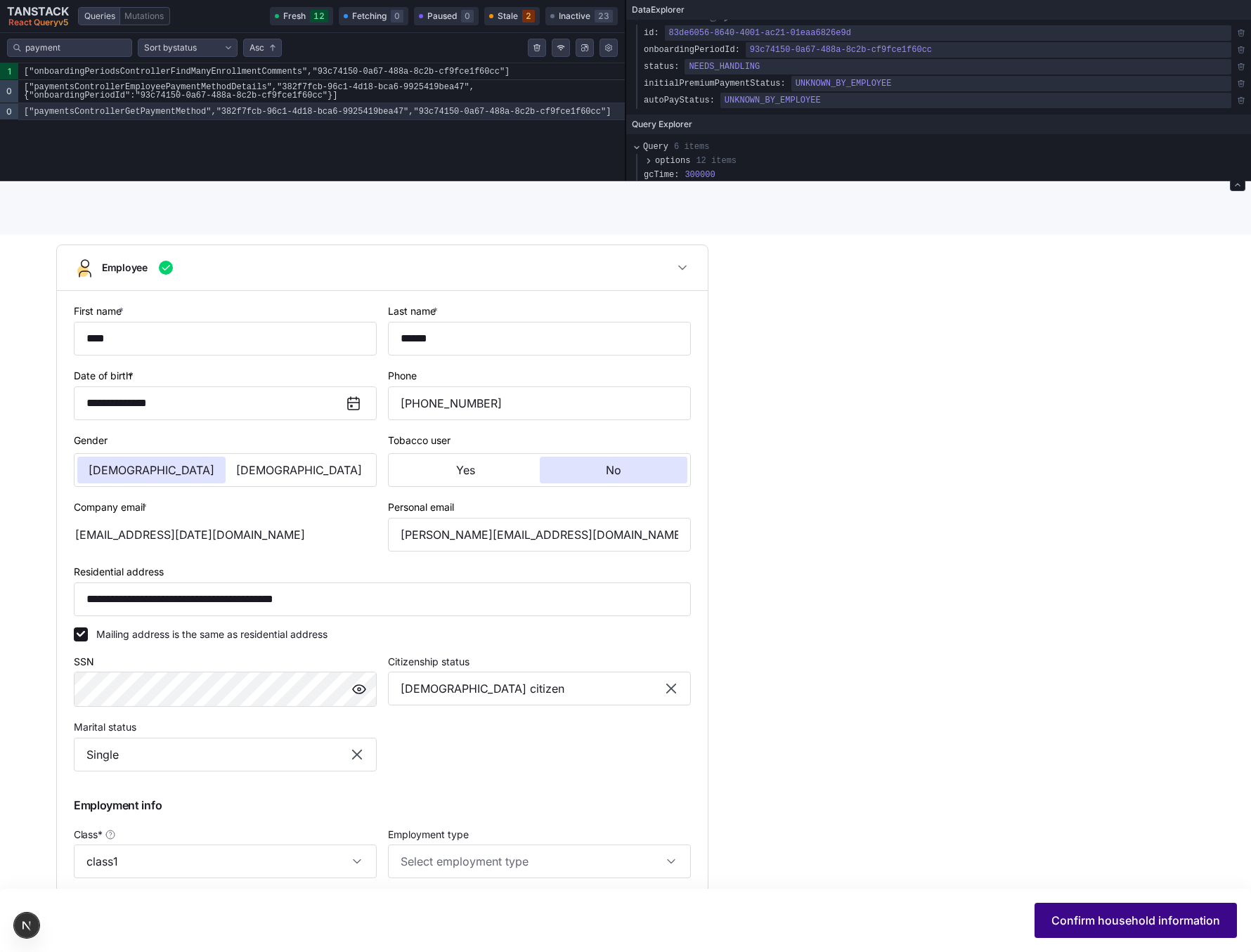
click at [885, 913] on span "Confirm household information" at bounding box center [1135, 921] width 168 height 17
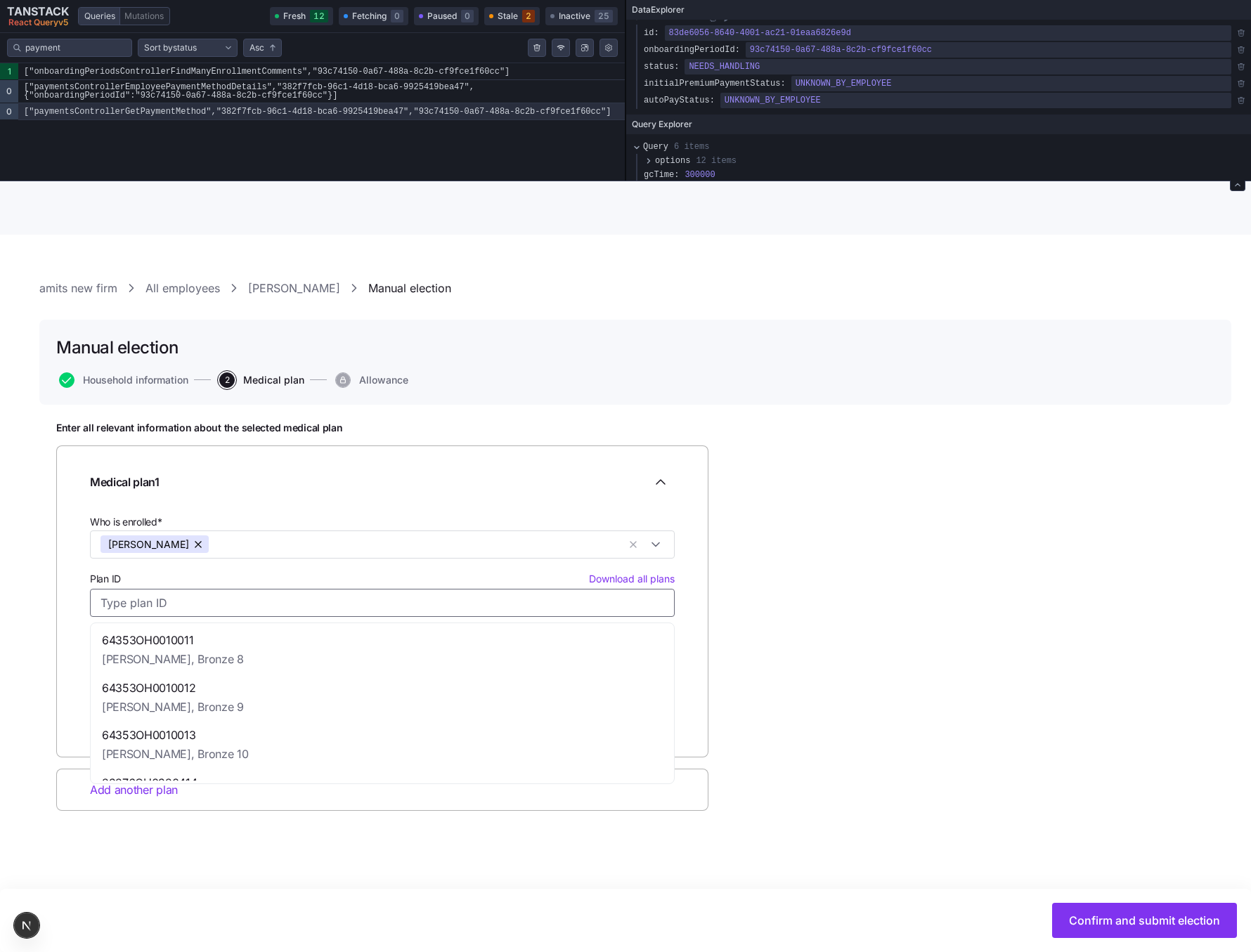
click at [120, 606] on input "Plan ID Download all plans" at bounding box center [382, 603] width 585 height 29
click at [127, 639] on span "64353OH0010011" at bounding box center [173, 640] width 142 height 17
type input "64353OH0010011"
type input "Molina"
type input "Bronze 8"
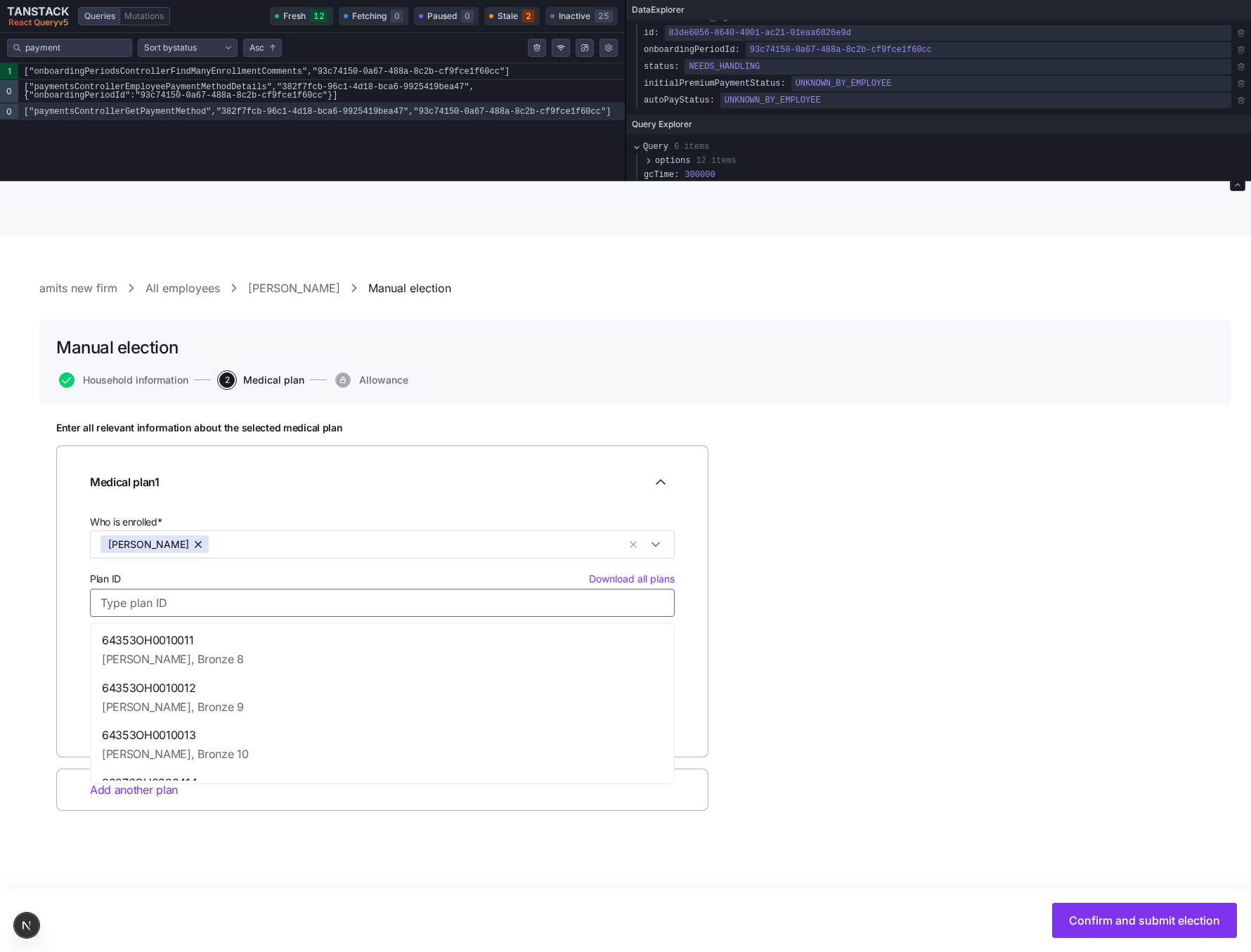
type input "$379.42"
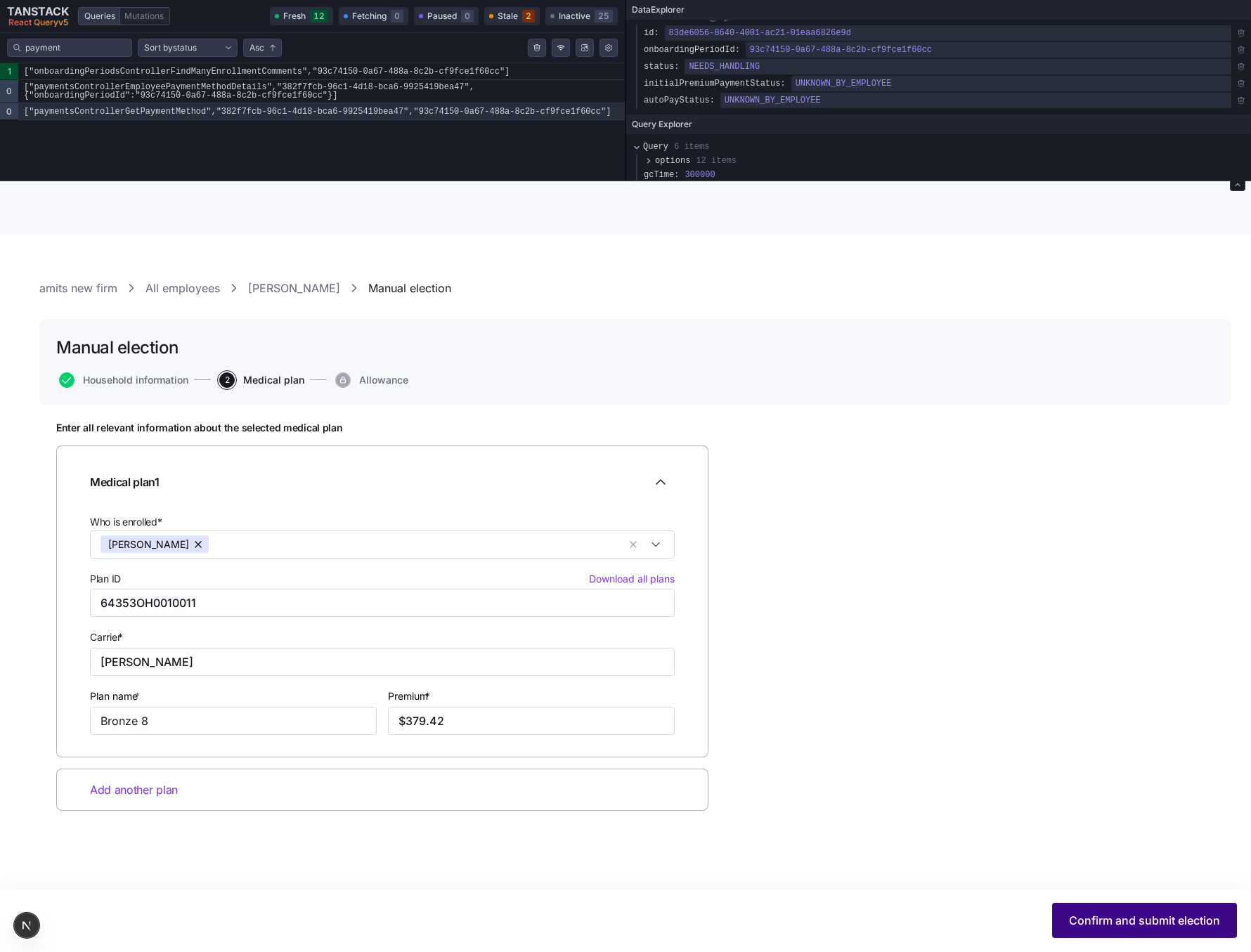
click at [885, 909] on button "Confirm and submit election" at bounding box center [1145, 920] width 185 height 35
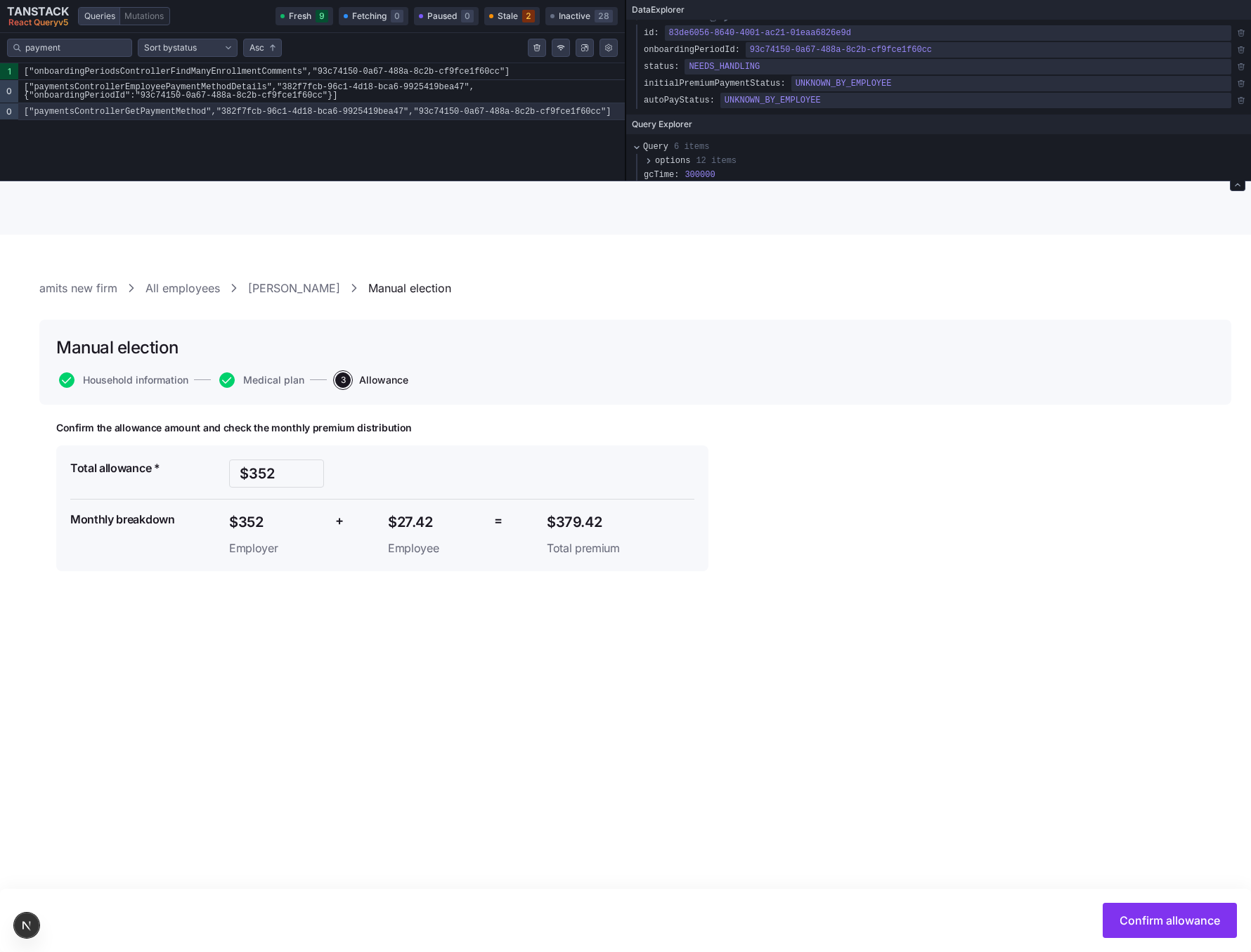
click at [885, 902] on div "Confirm allowance" at bounding box center [626, 920] width 1251 height 63
click at [885, 909] on button "Confirm allowance" at bounding box center [1170, 920] width 134 height 35
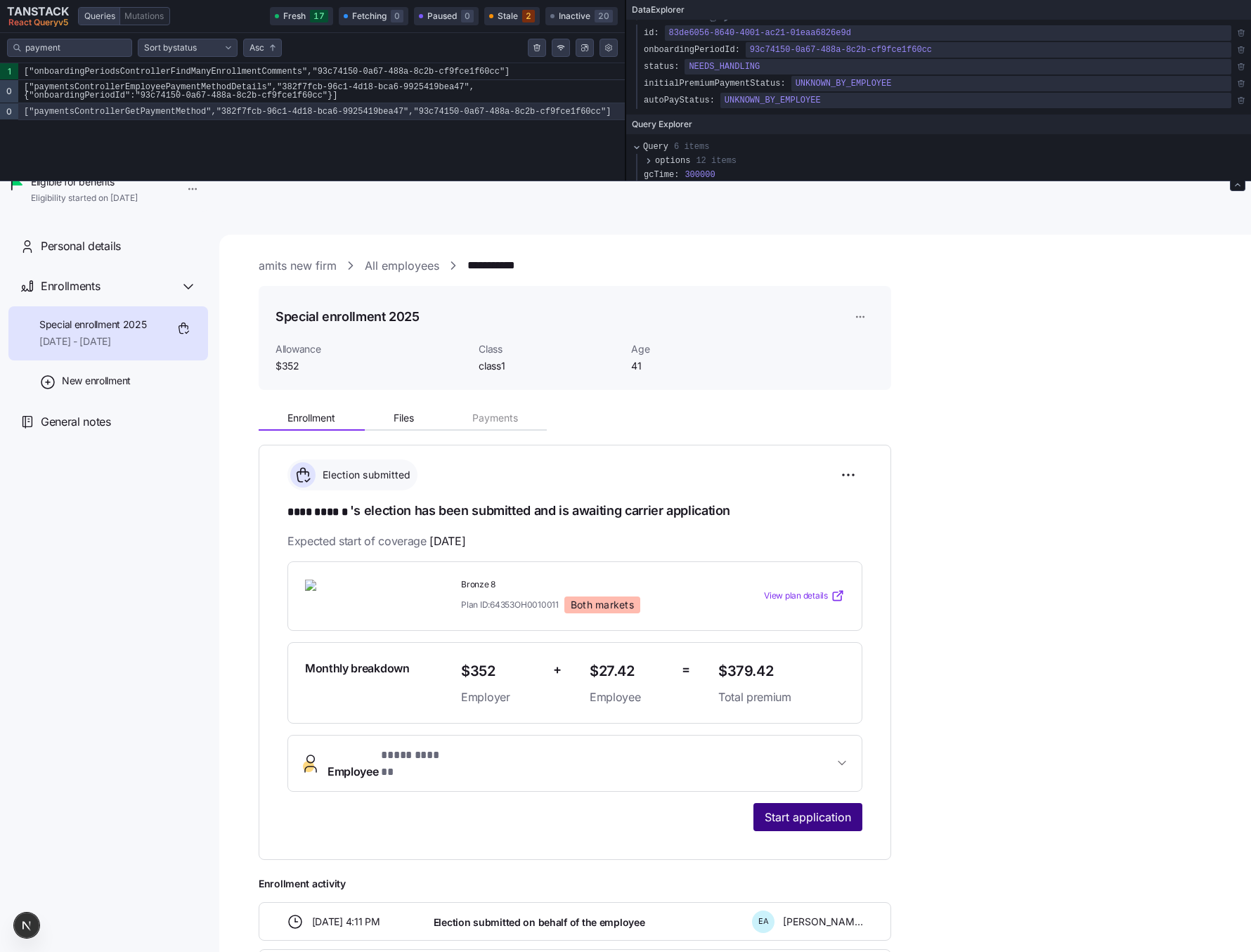
click at [820, 809] on span "Start application" at bounding box center [808, 817] width 86 height 17
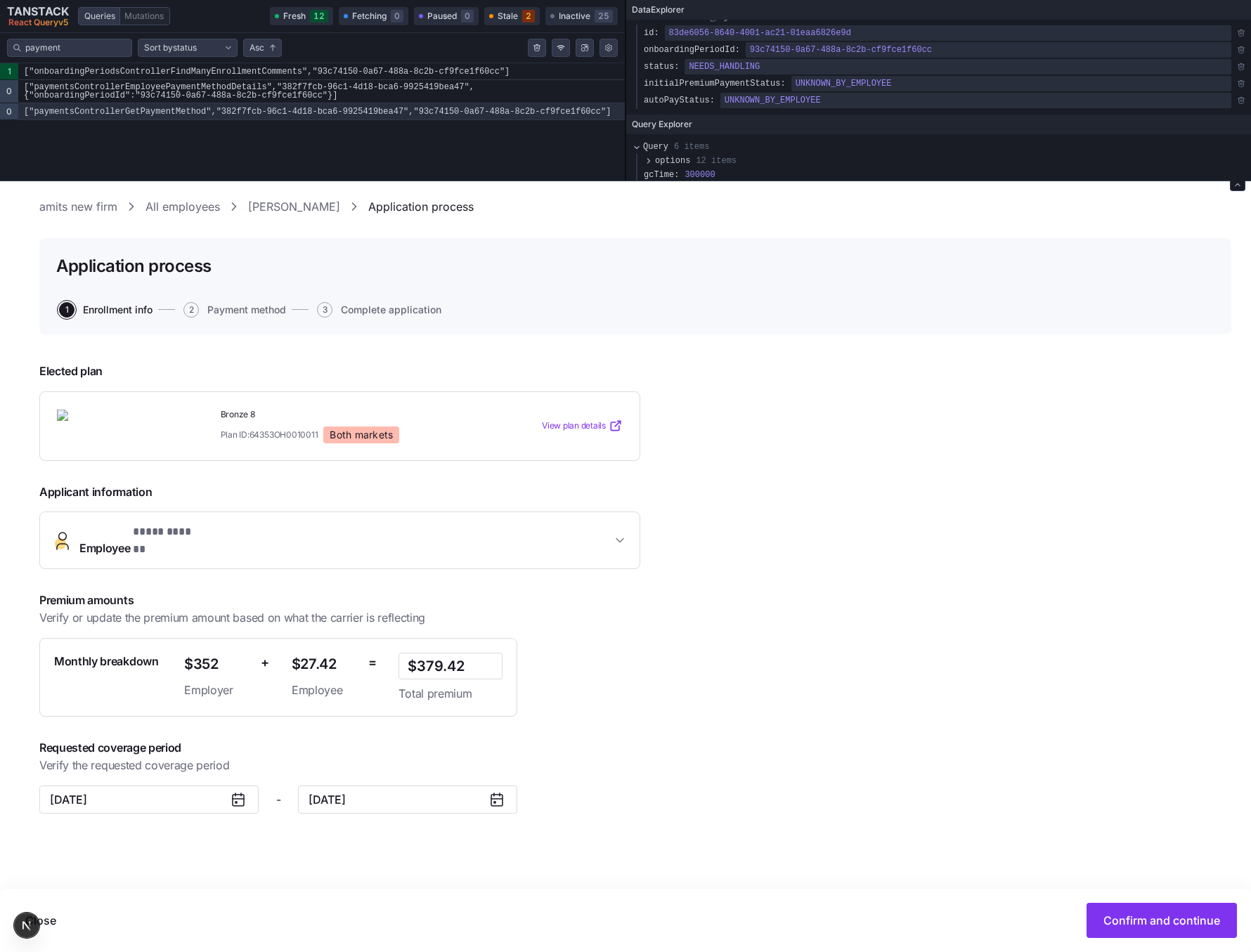
scroll to position [100, 0]
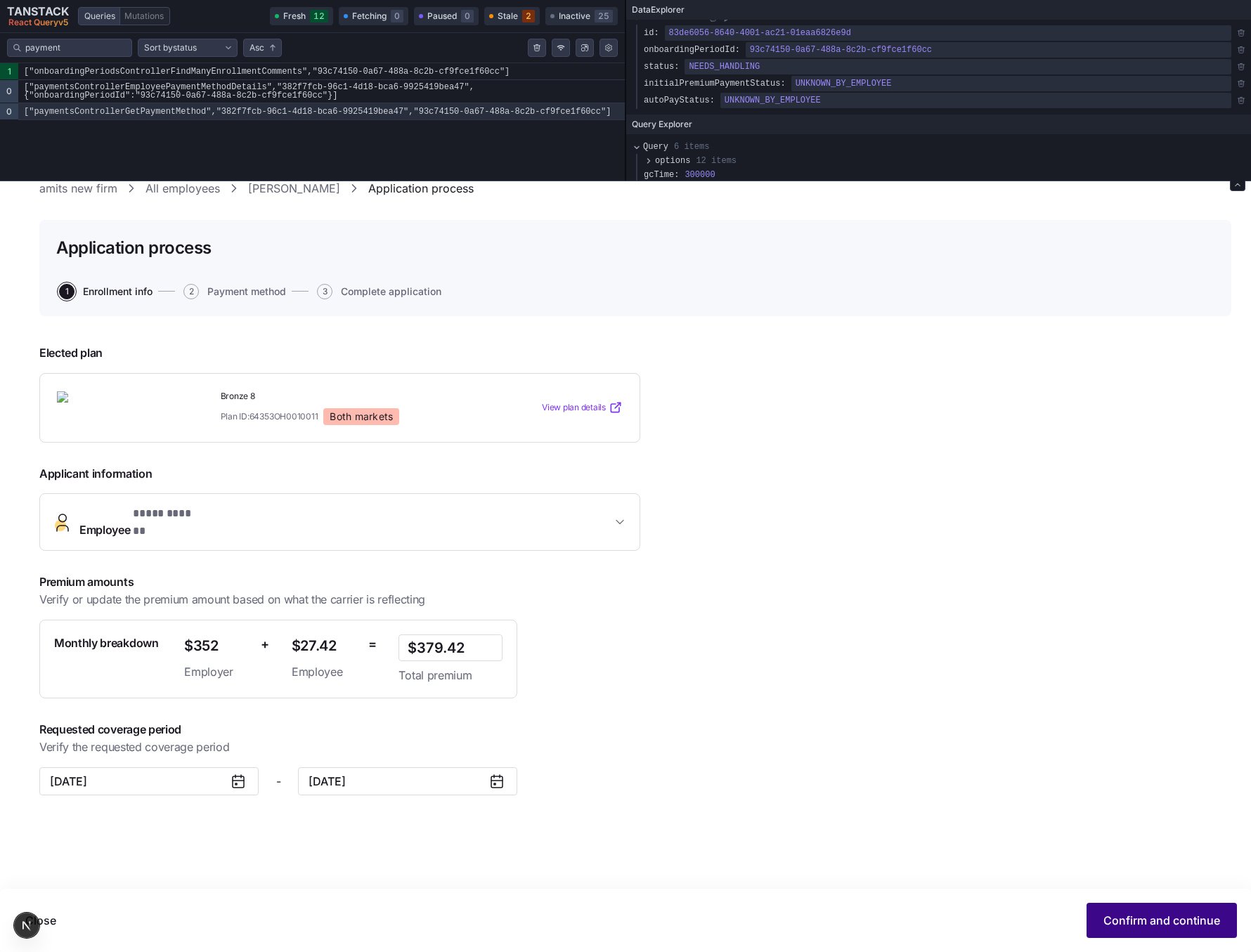
click at [885, 917] on span "Confirm and continue" at bounding box center [1161, 921] width 117 height 17
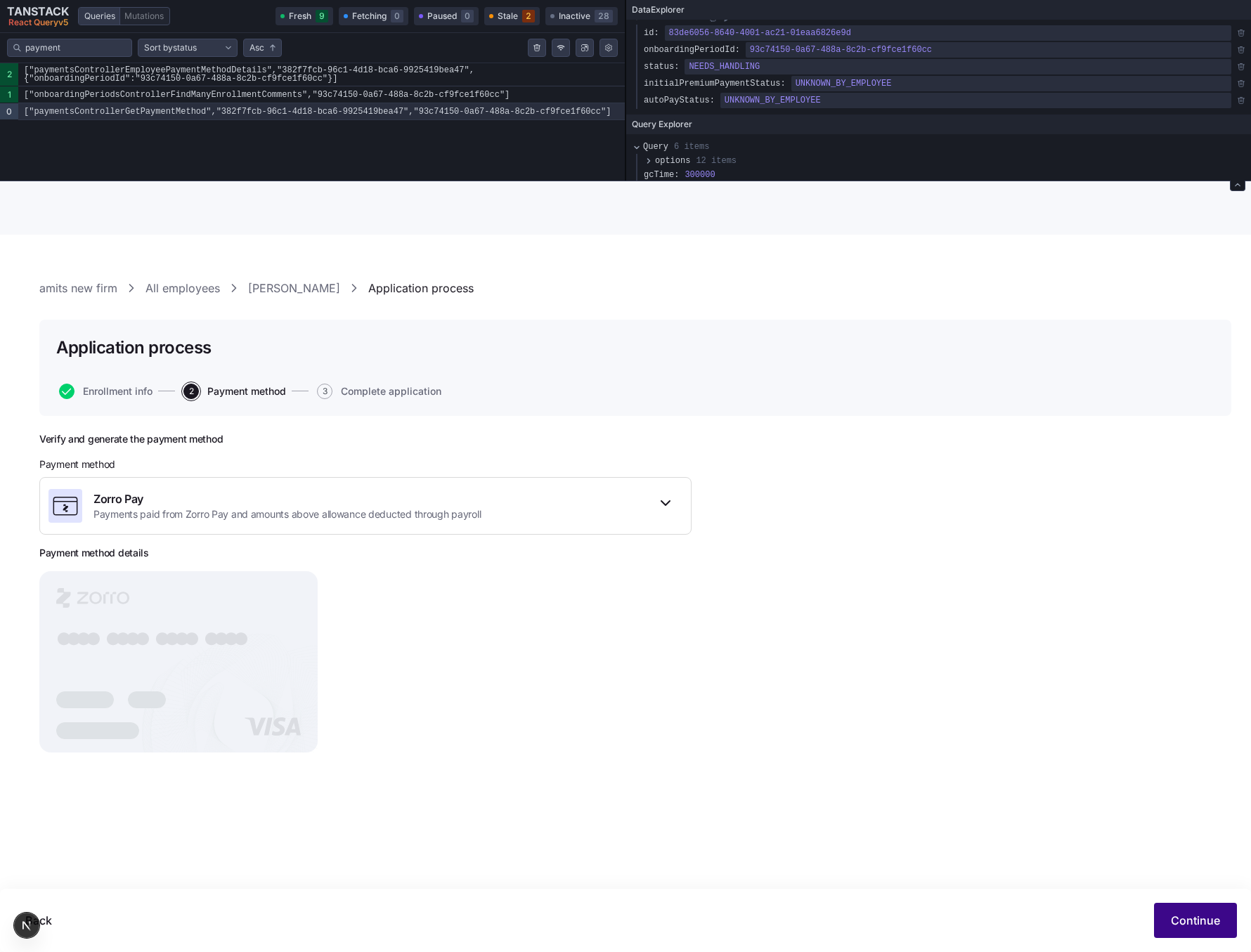
click at [885, 923] on span "Continue" at bounding box center [1195, 921] width 49 height 17
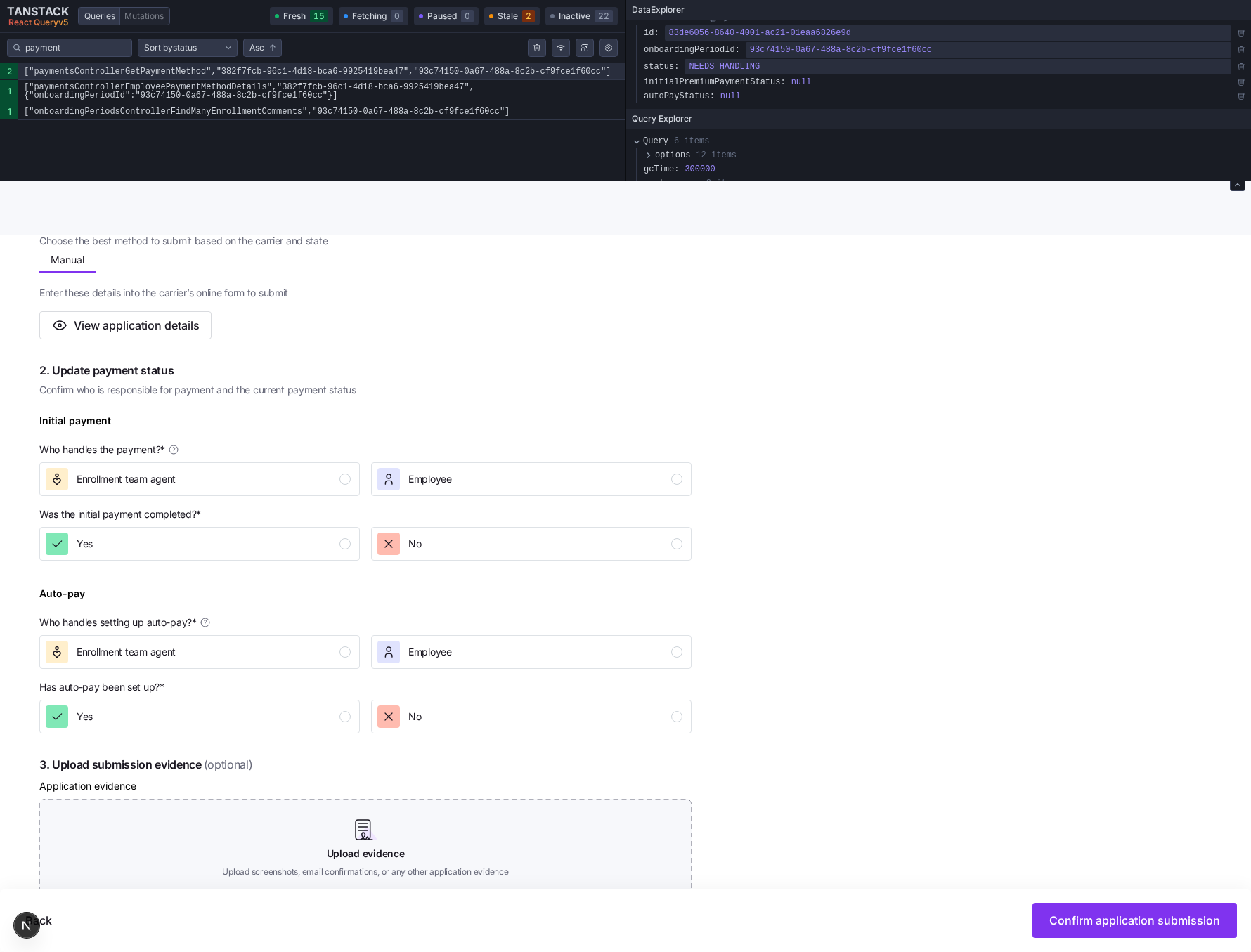
scroll to position [279, 0]
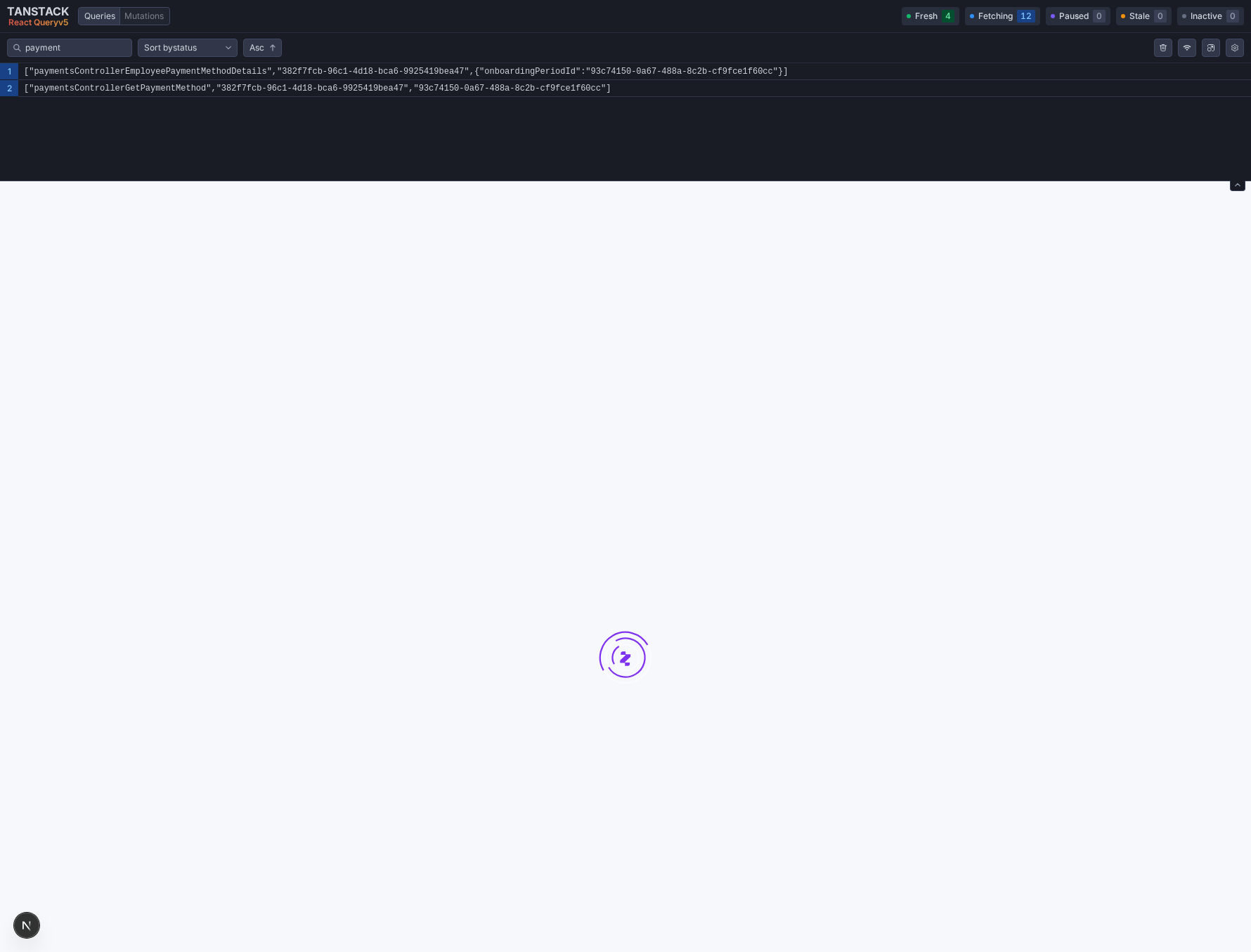
click at [790, 355] on div at bounding box center [626, 657] width 1251 height 952
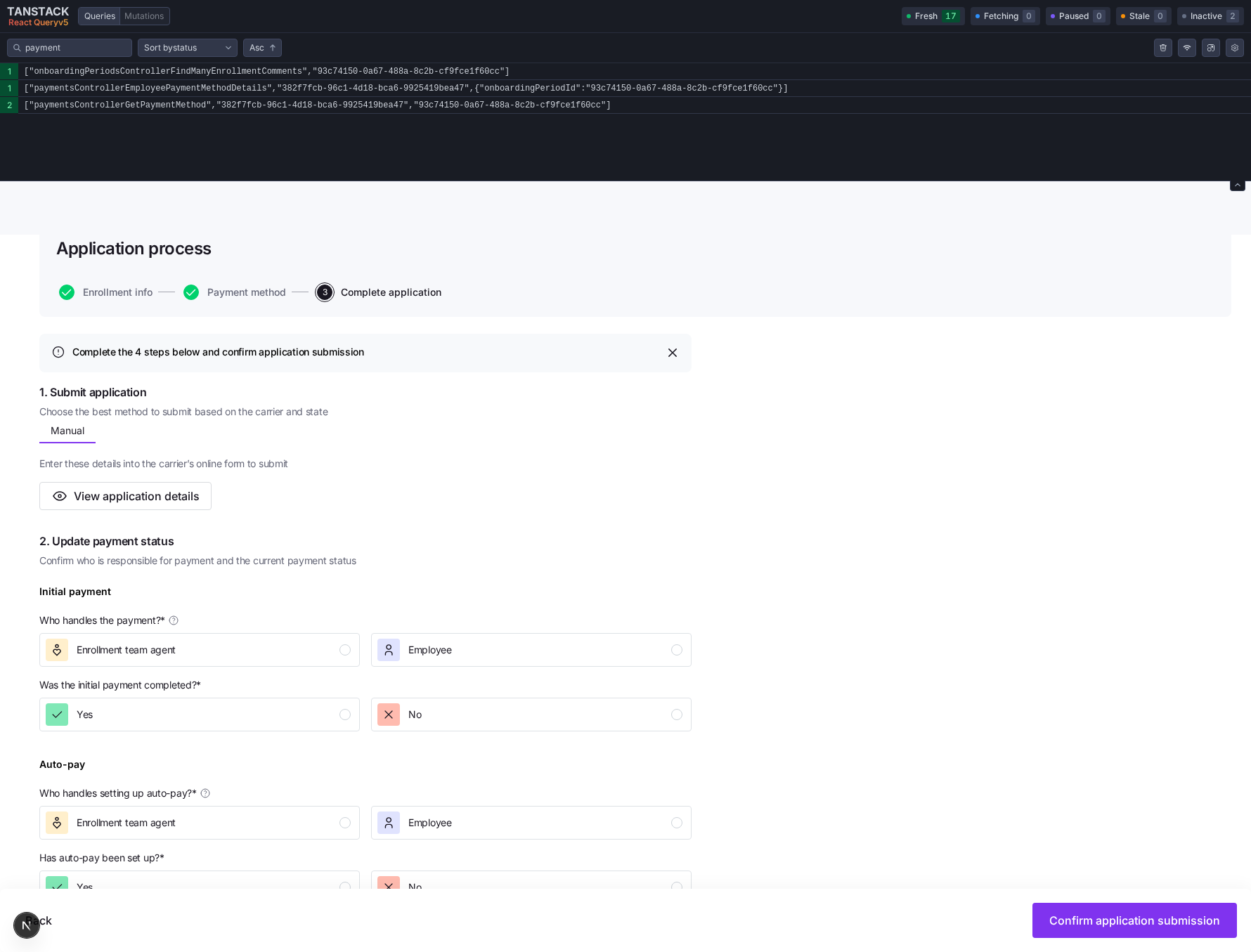
scroll to position [110, 0]
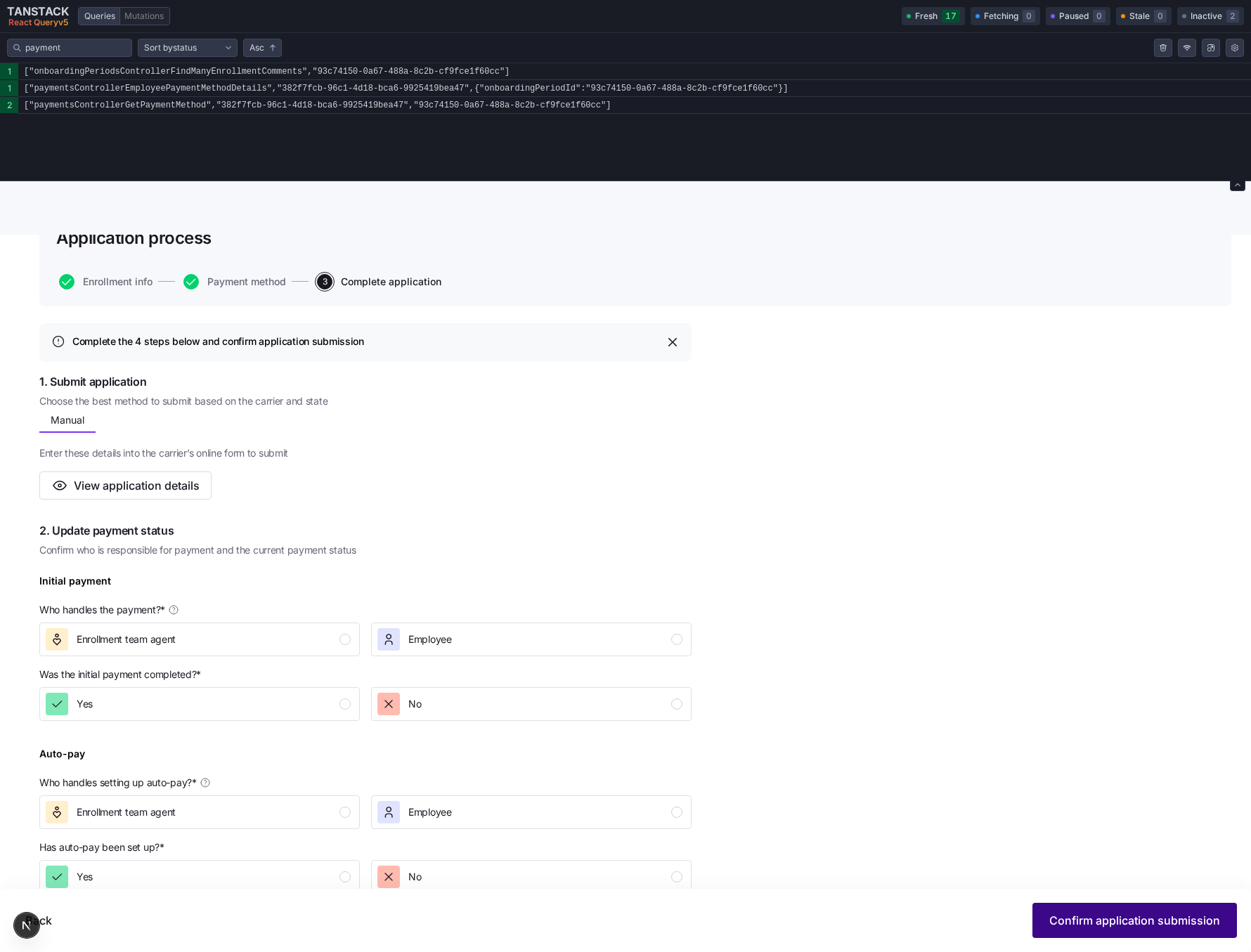
click at [1124, 930] on button "Confirm application submission" at bounding box center [1134, 920] width 205 height 35
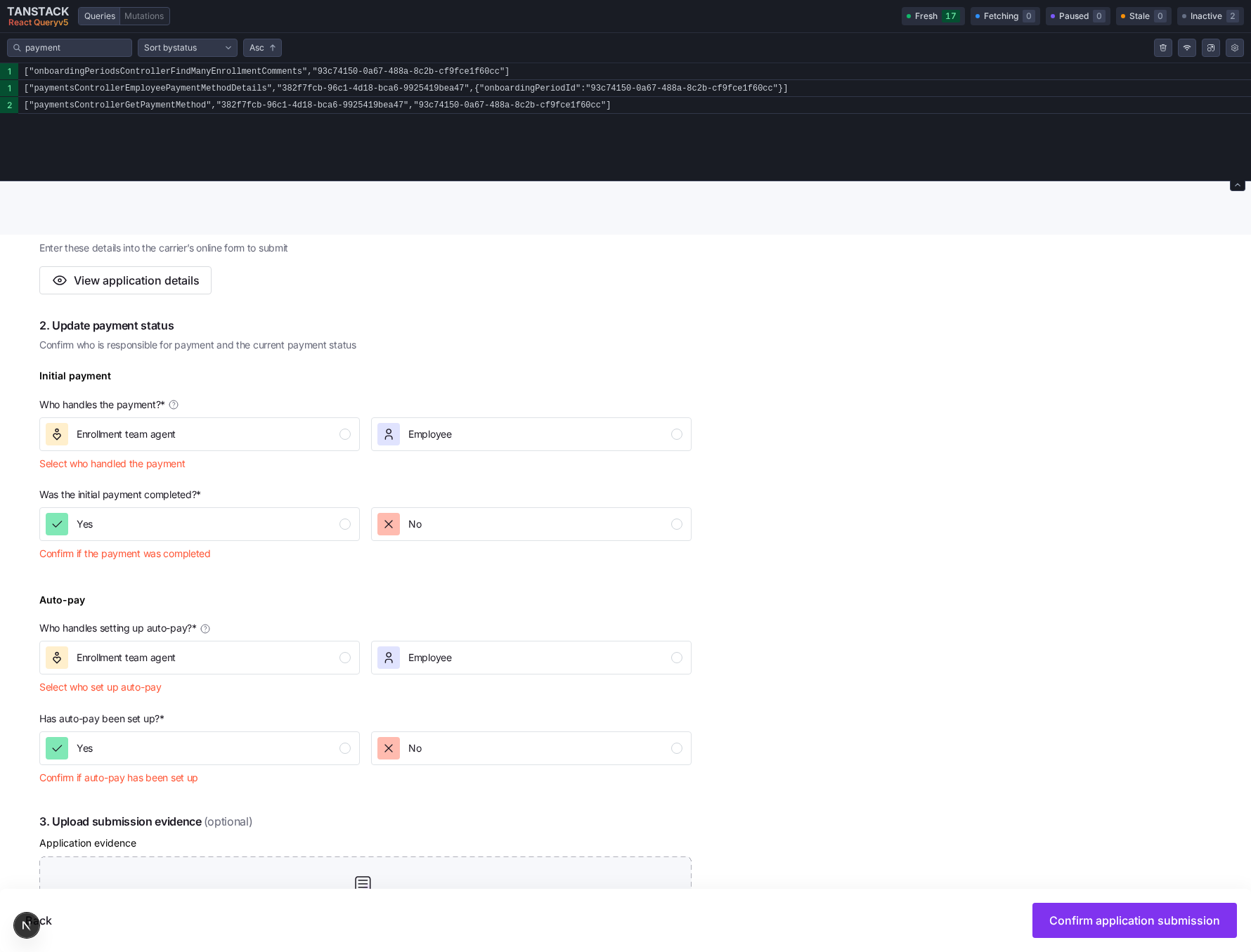
scroll to position [381, 0]
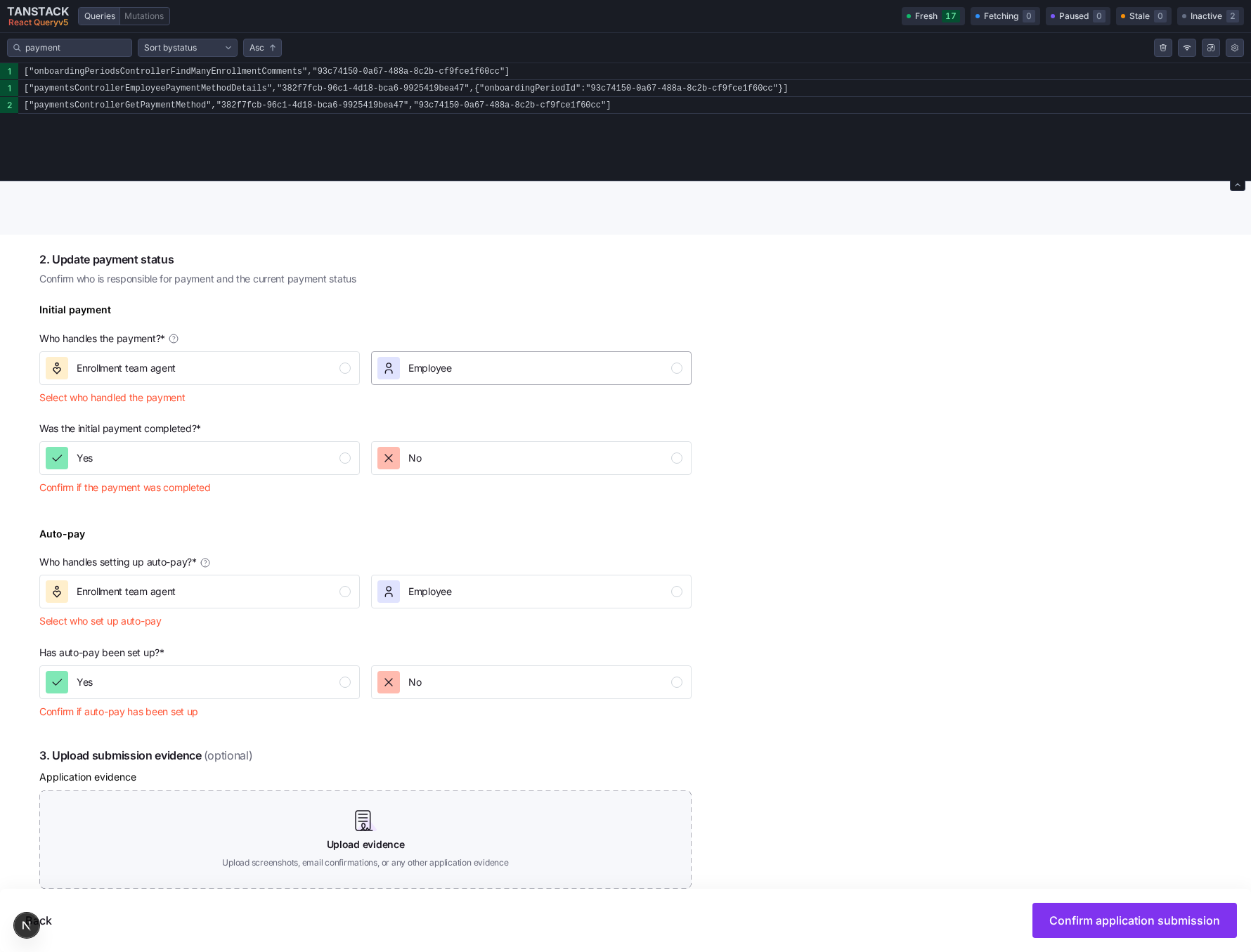
click at [481, 375] on div "Employee" at bounding box center [530, 368] width 305 height 22
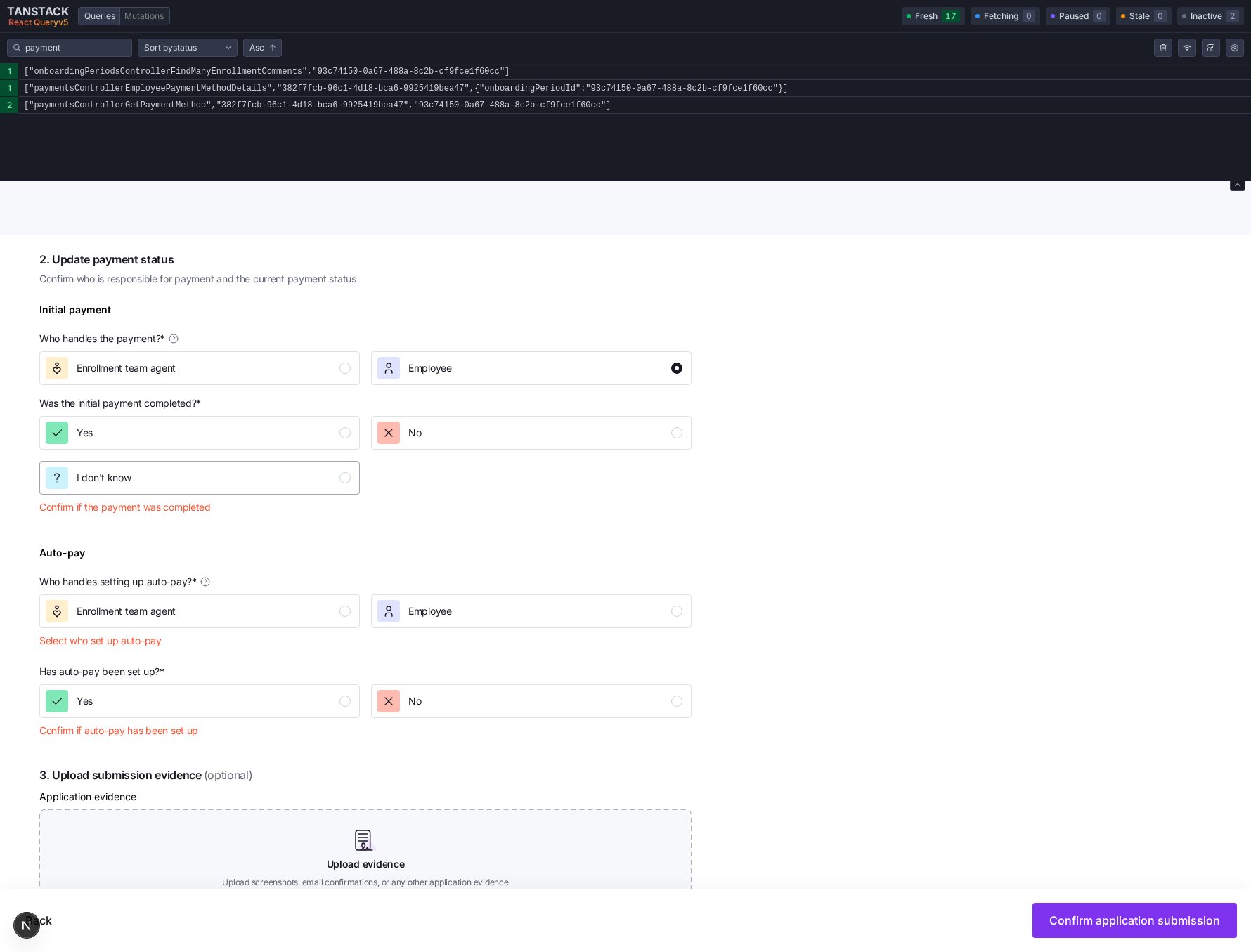
click at [321, 471] on div "I don't know" at bounding box center [198, 478] width 305 height 22
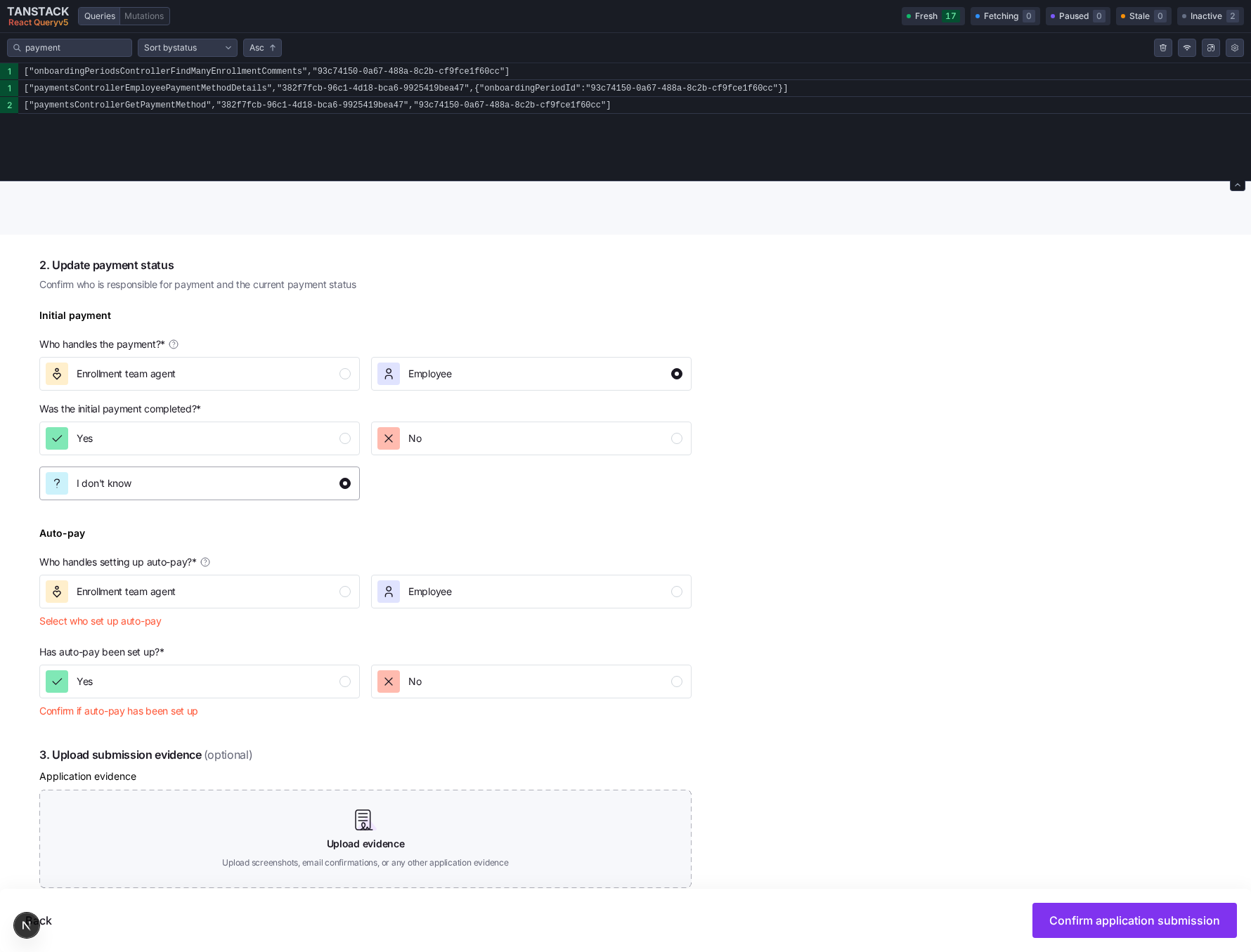
scroll to position [375, 0]
click at [1158, 925] on span "Confirm application submission" at bounding box center [1135, 921] width 171 height 17
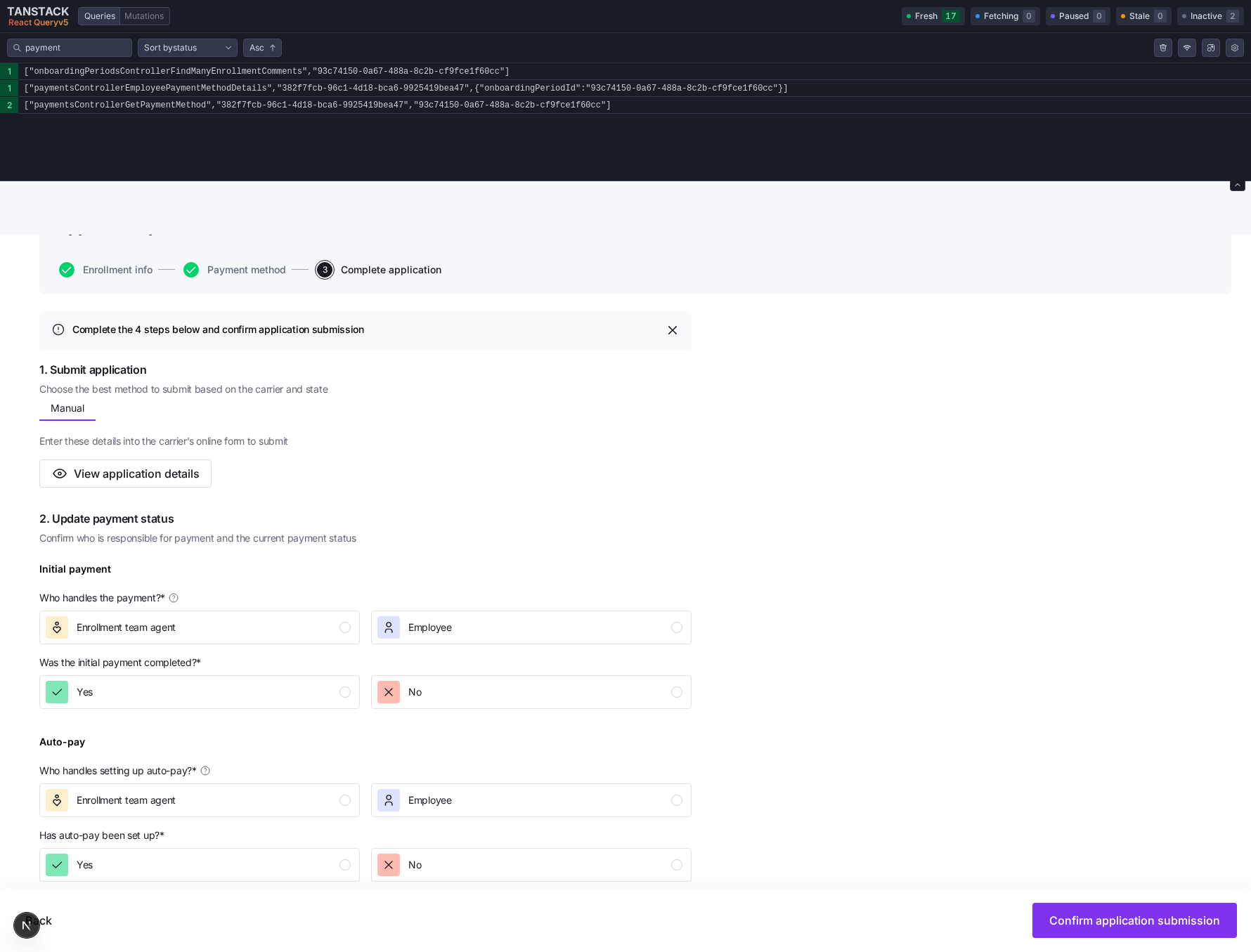
scroll to position [124, 0]
click at [1108, 918] on span "Confirm application submission" at bounding box center [1135, 921] width 171 height 17
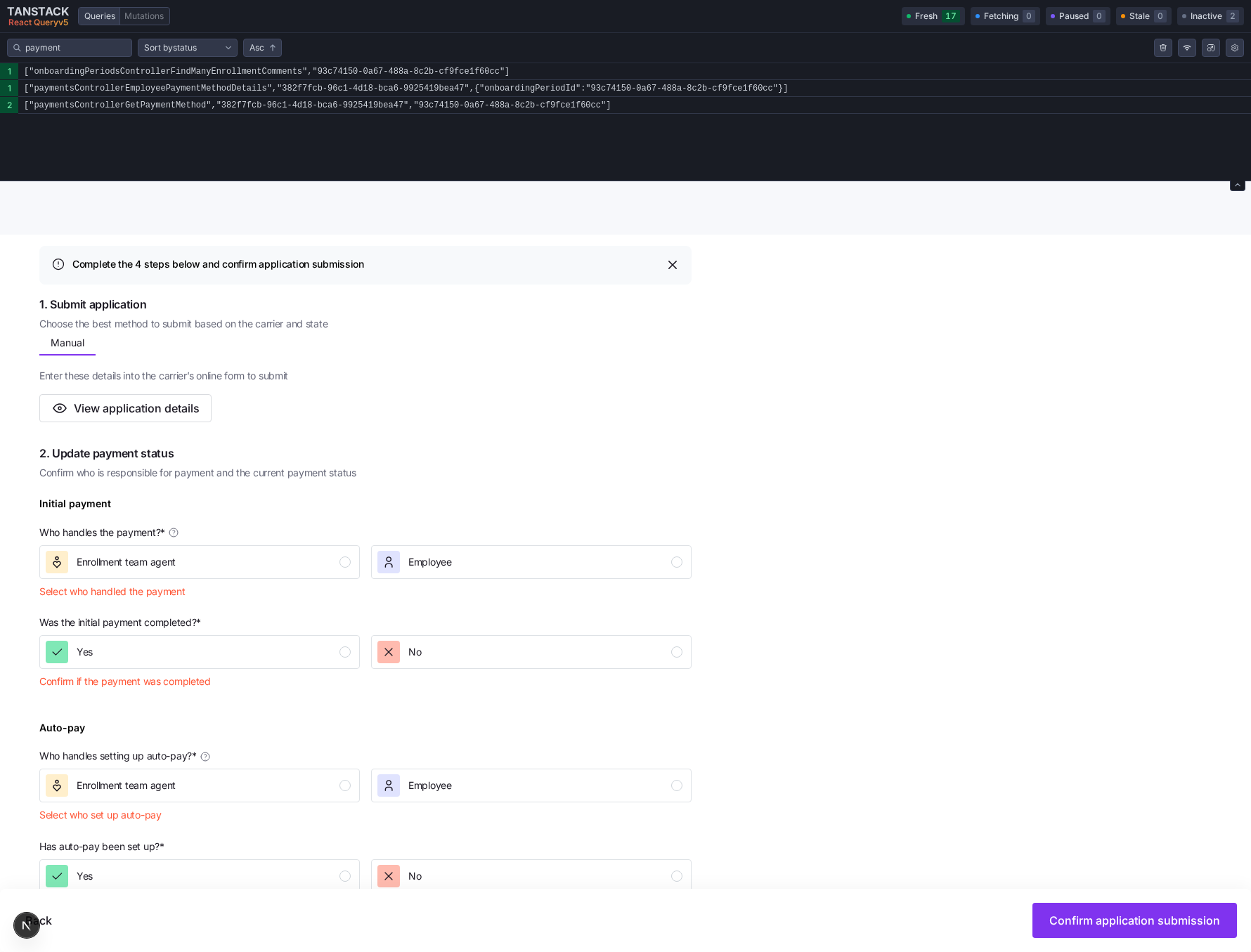
scroll to position [226, 0]
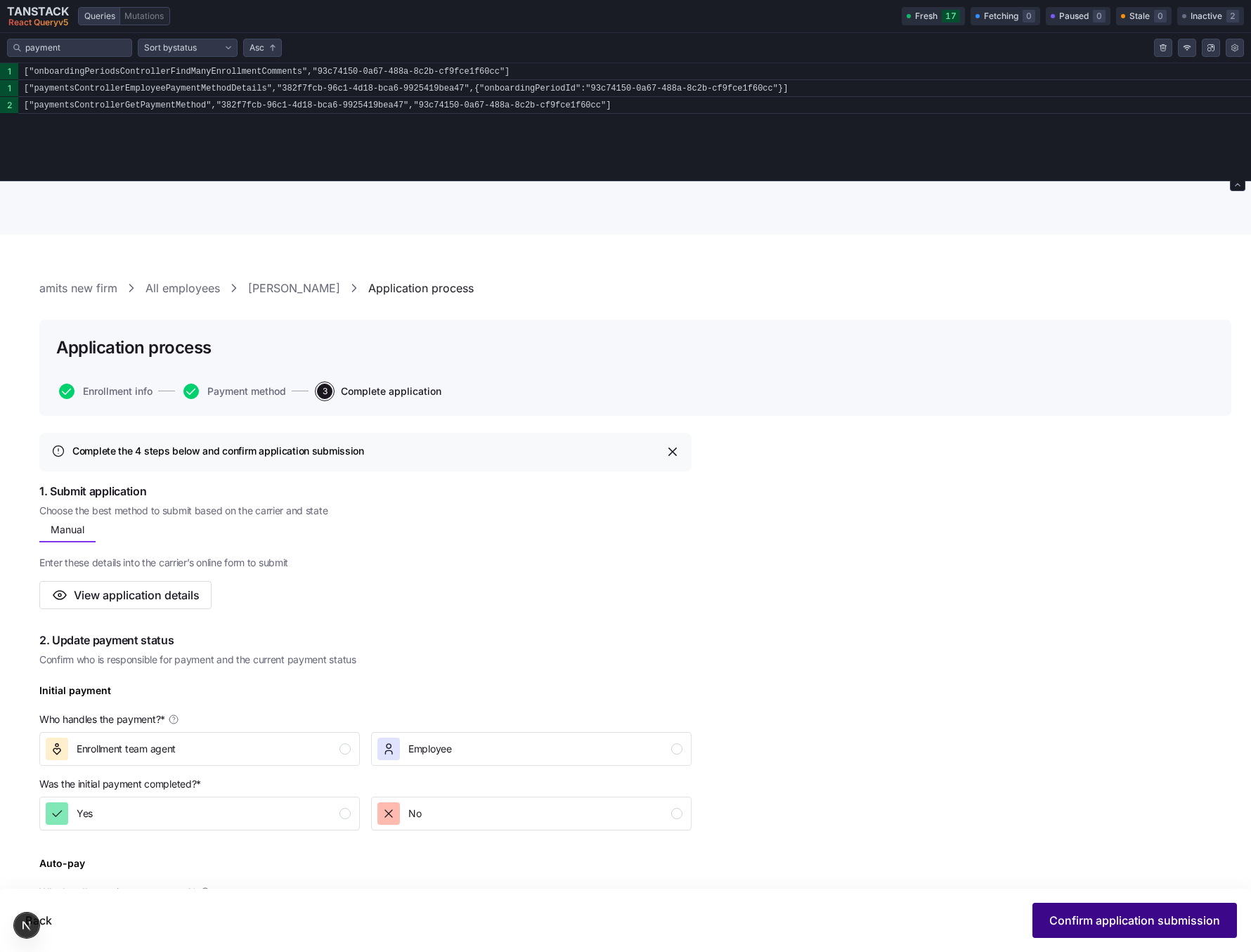
click at [1078, 911] on button "Confirm application submission" at bounding box center [1134, 920] width 205 height 35
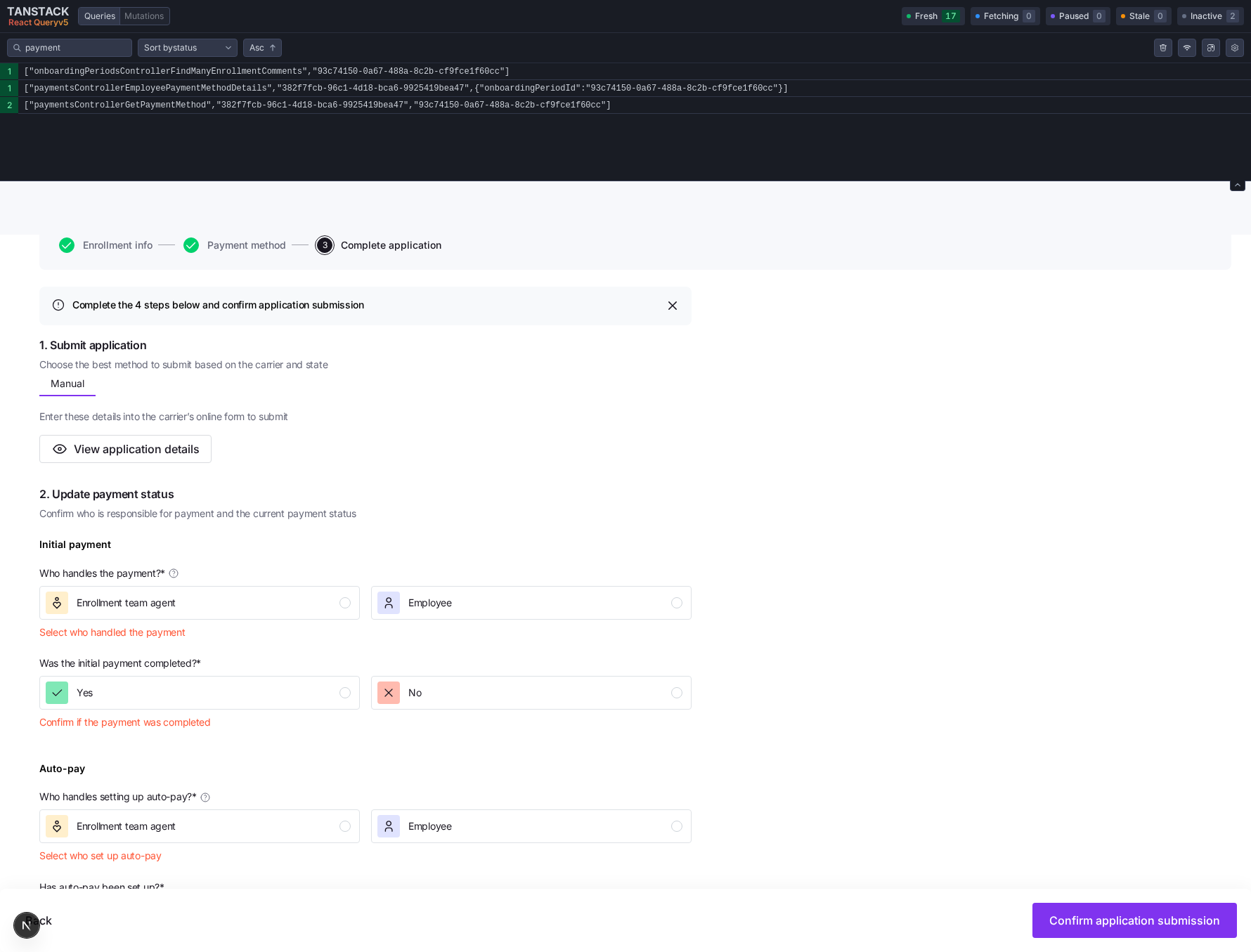
scroll to position [161, 0]
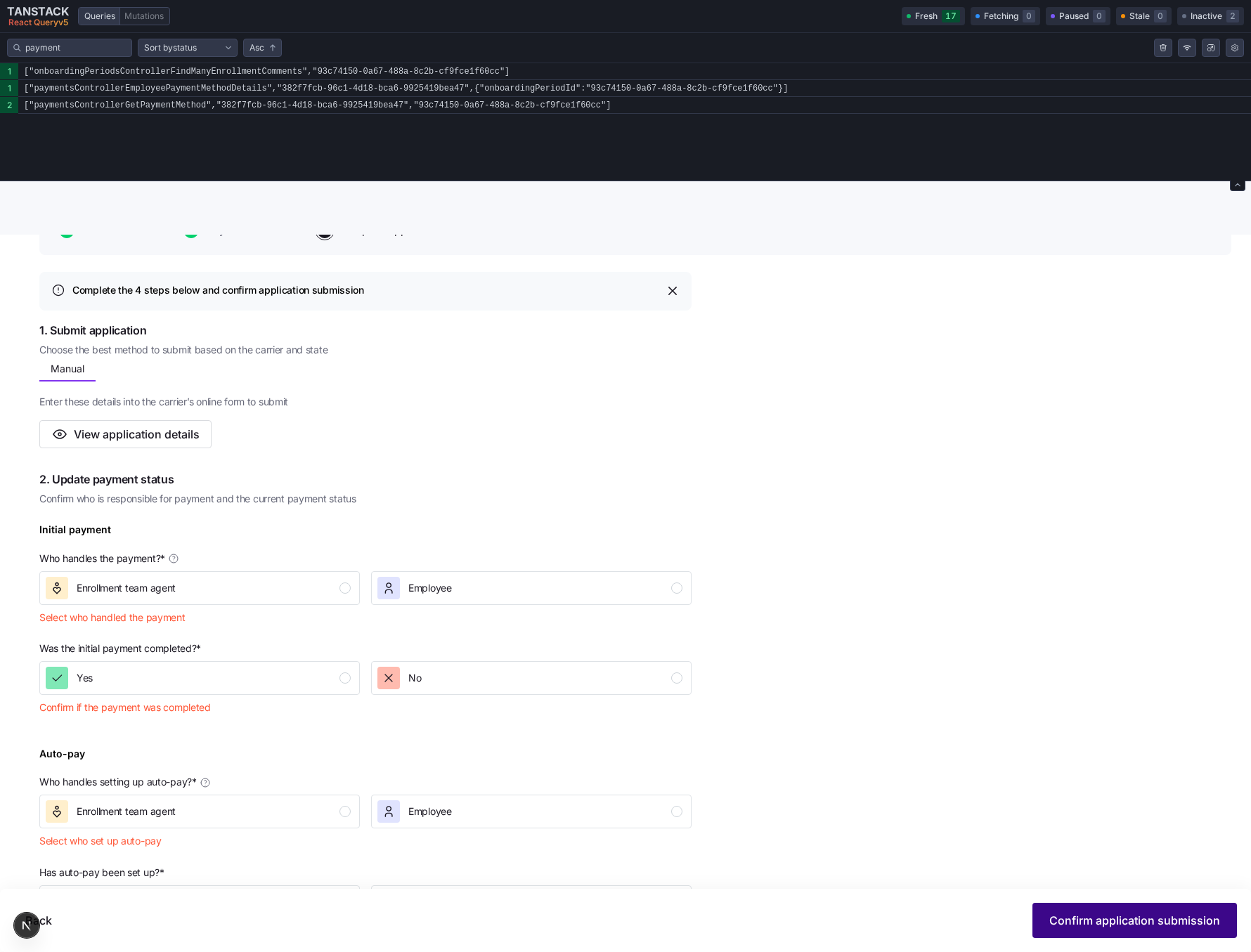
click at [1146, 907] on button "Confirm application submission" at bounding box center [1134, 920] width 205 height 35
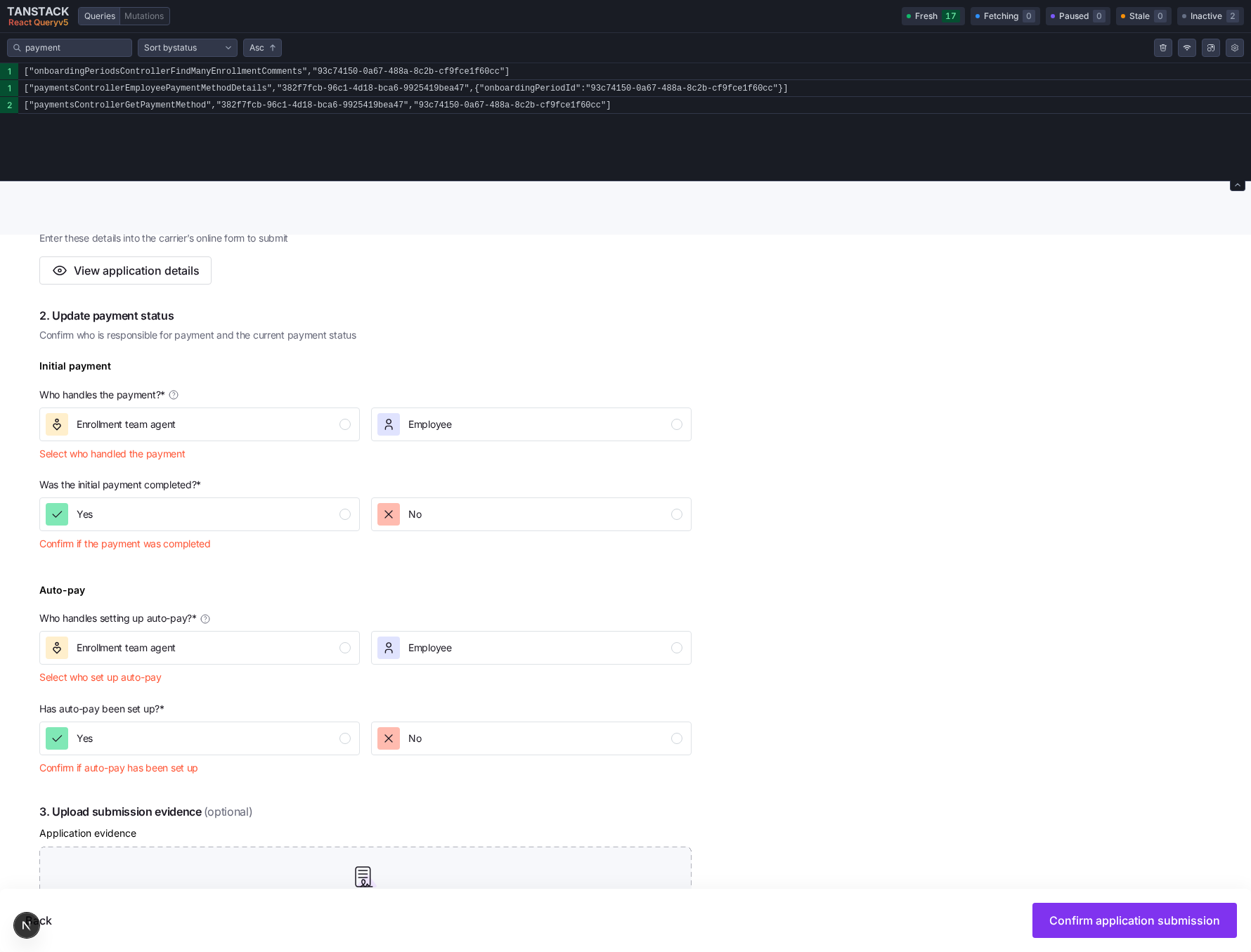
scroll to position [381, 0]
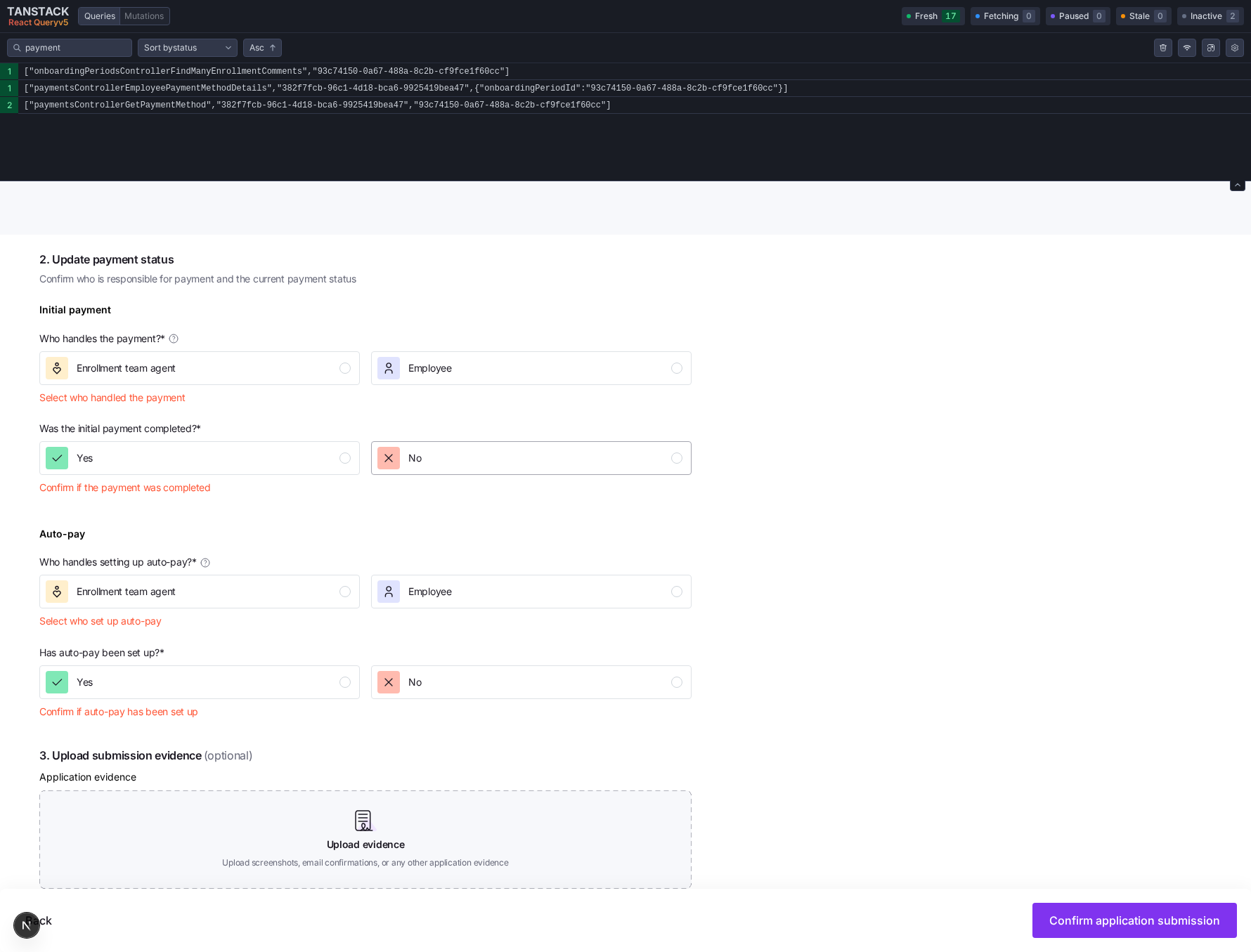
click at [575, 458] on div "No" at bounding box center [530, 458] width 305 height 22
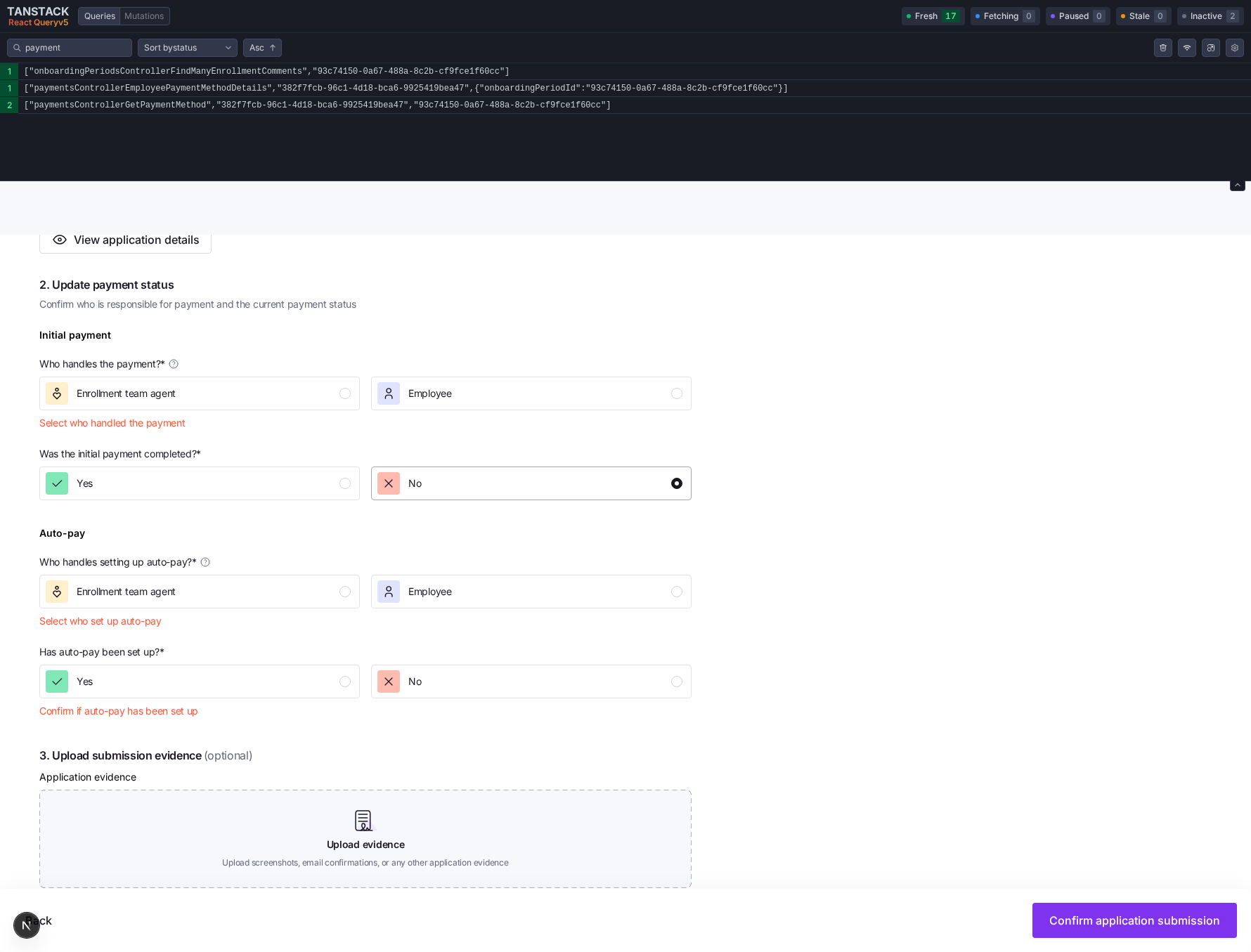
scroll to position [356, 0]
click at [1080, 925] on span "Confirm application submission" at bounding box center [1135, 921] width 171 height 17
click at [1076, 920] on span "Confirm application submission" at bounding box center [1135, 921] width 171 height 17
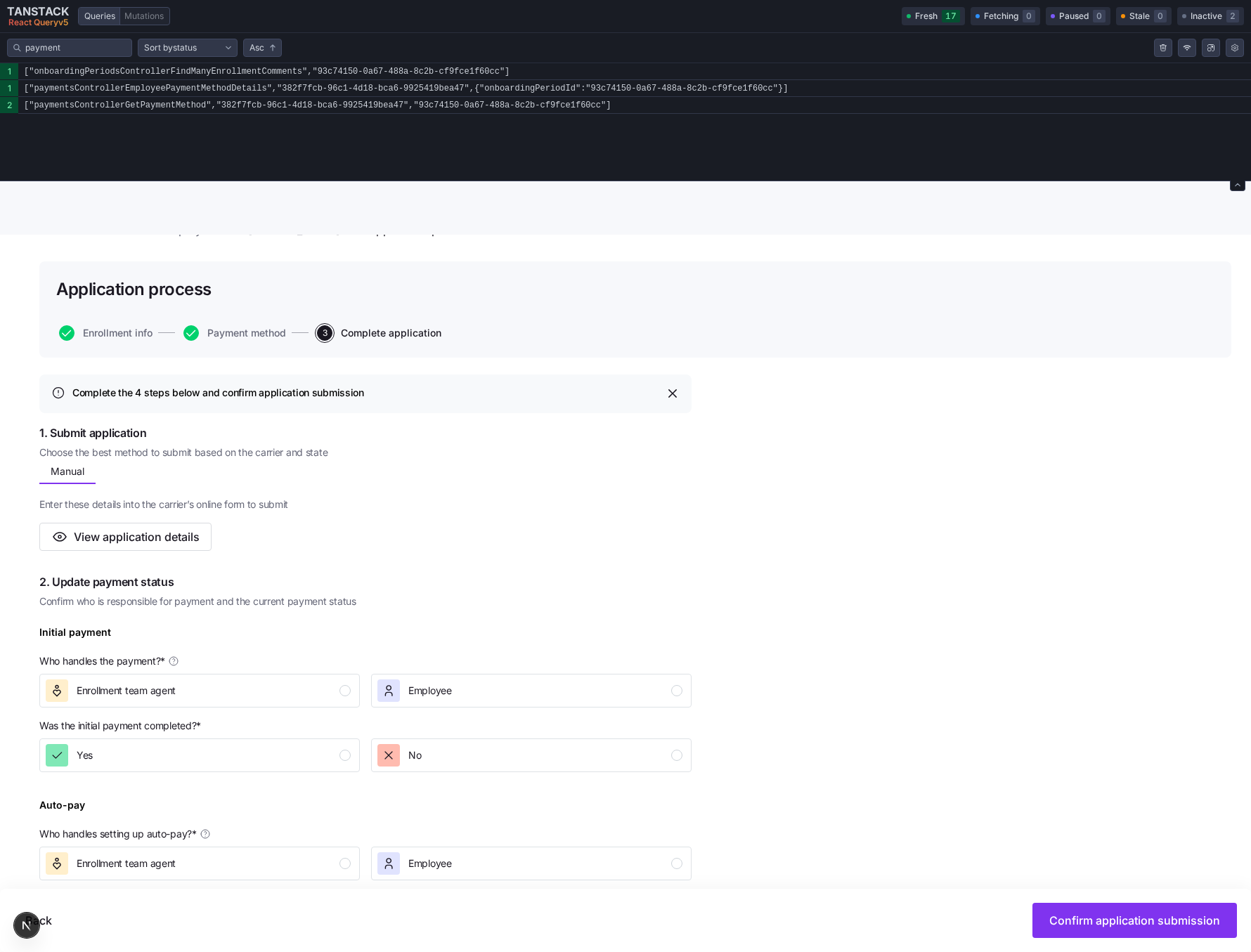
scroll to position [70, 0]
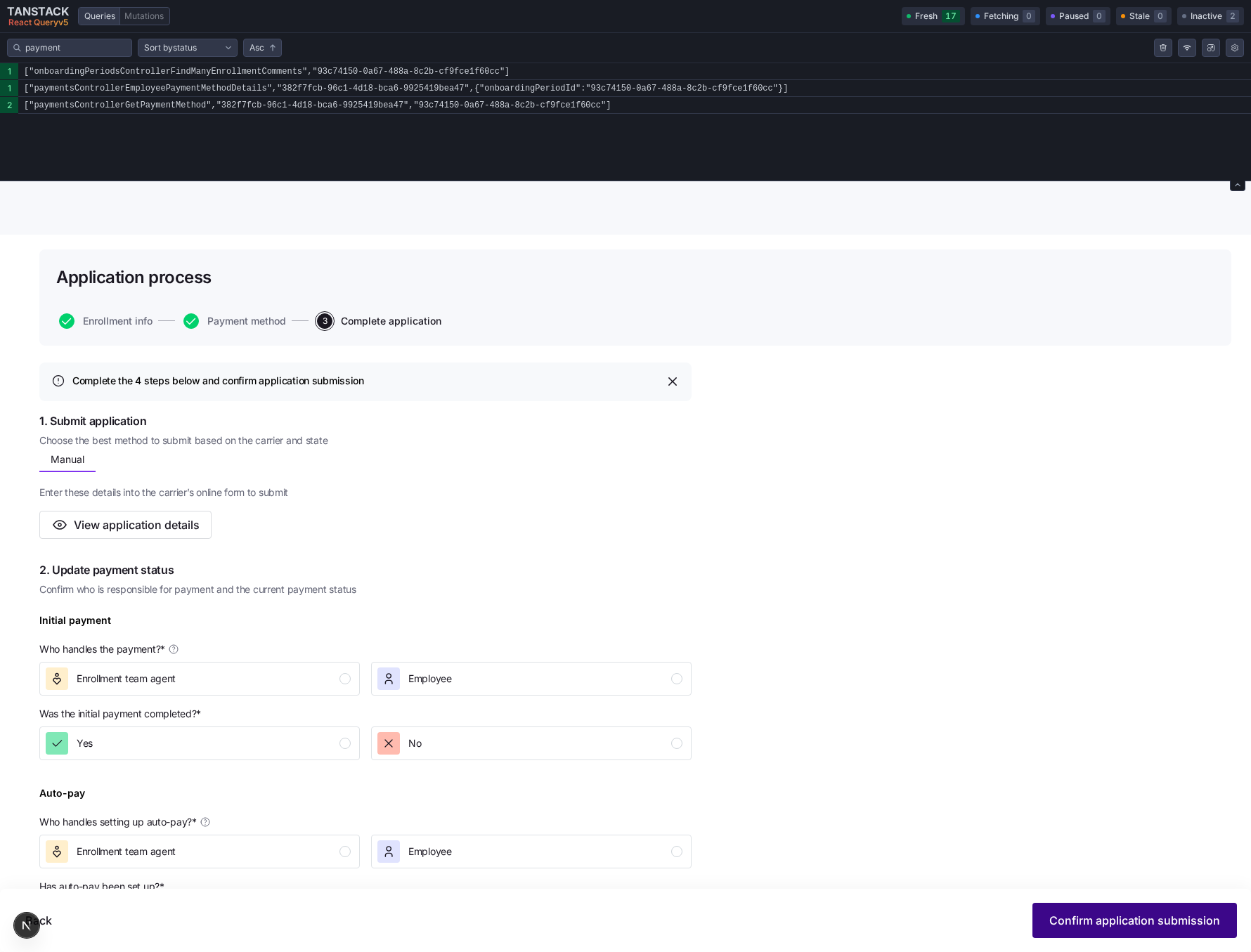
click at [1098, 914] on span "Confirm application submission" at bounding box center [1135, 921] width 171 height 17
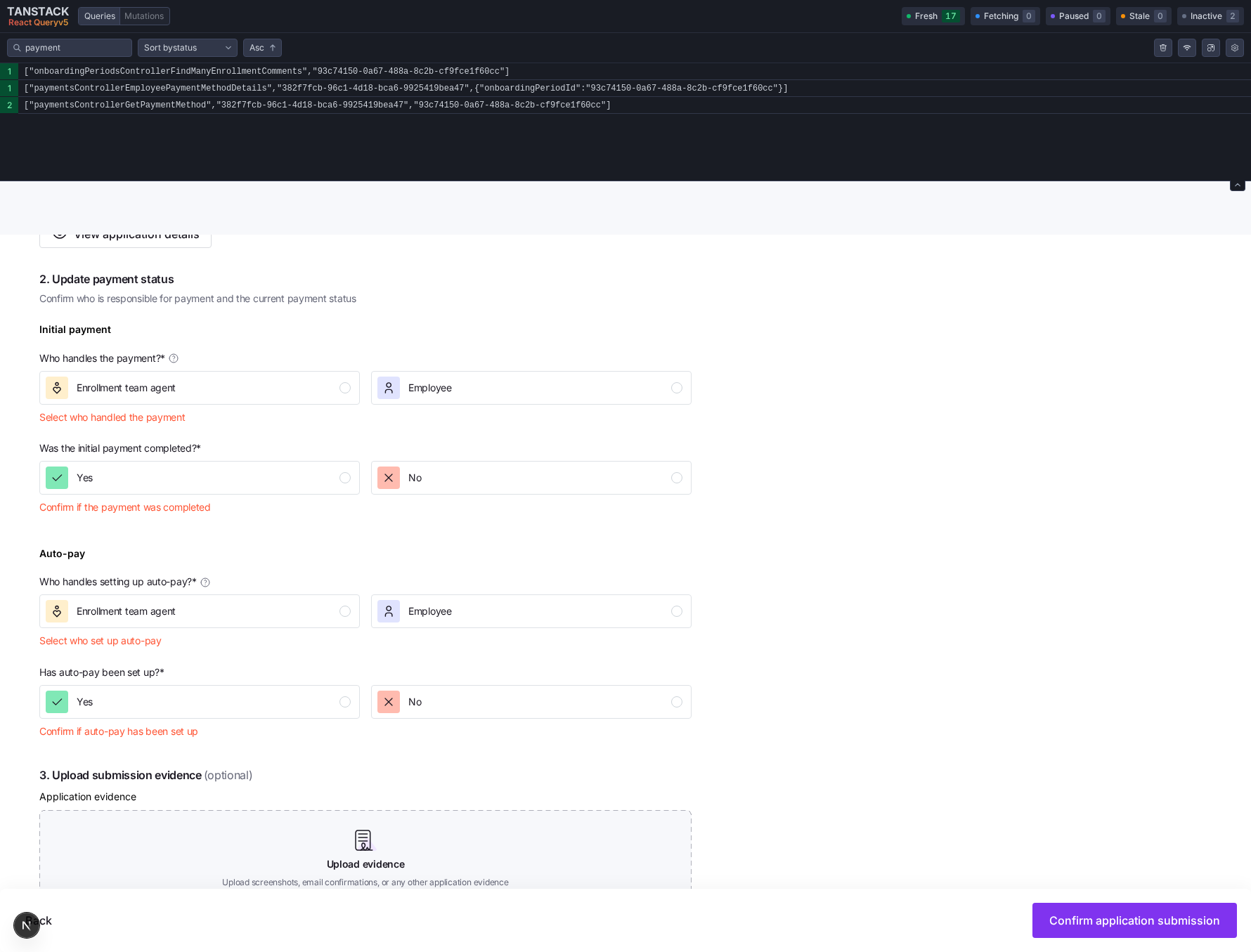
scroll to position [381, 0]
